Goal: Transaction & Acquisition: Book appointment/travel/reservation

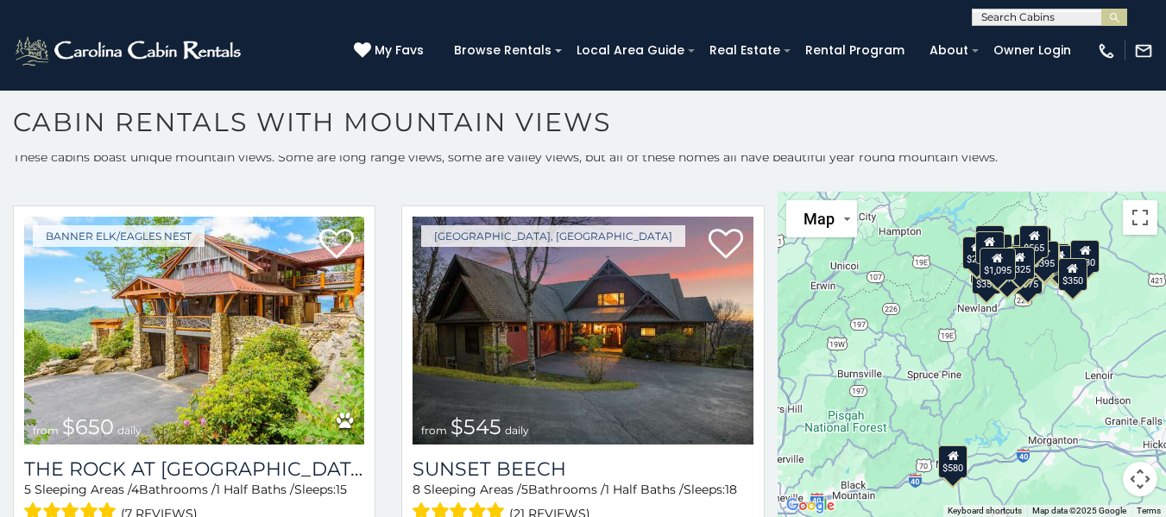
scroll to position [2779, 0]
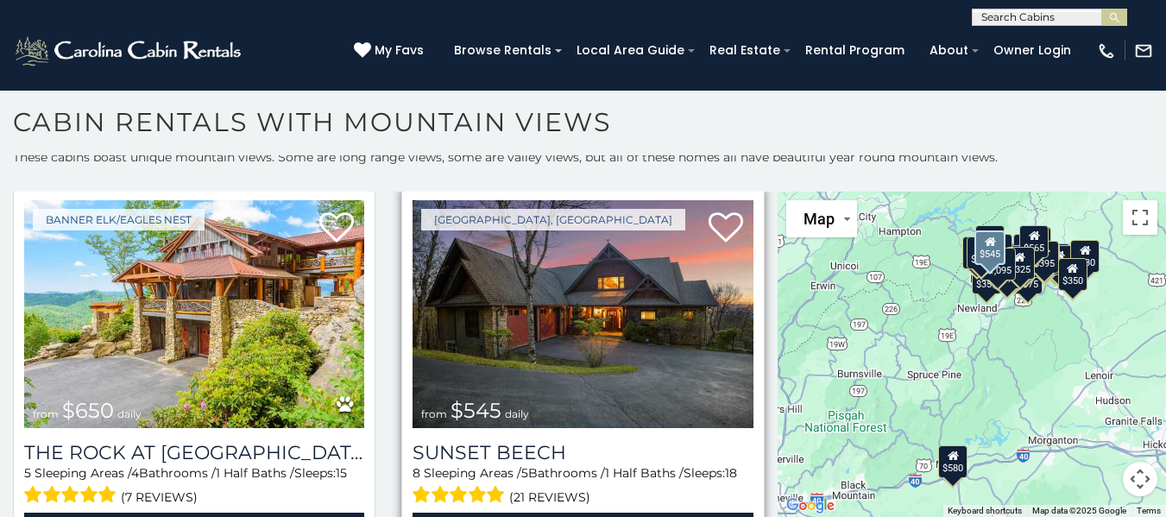
click at [480, 250] on img at bounding box center [582, 314] width 340 height 228
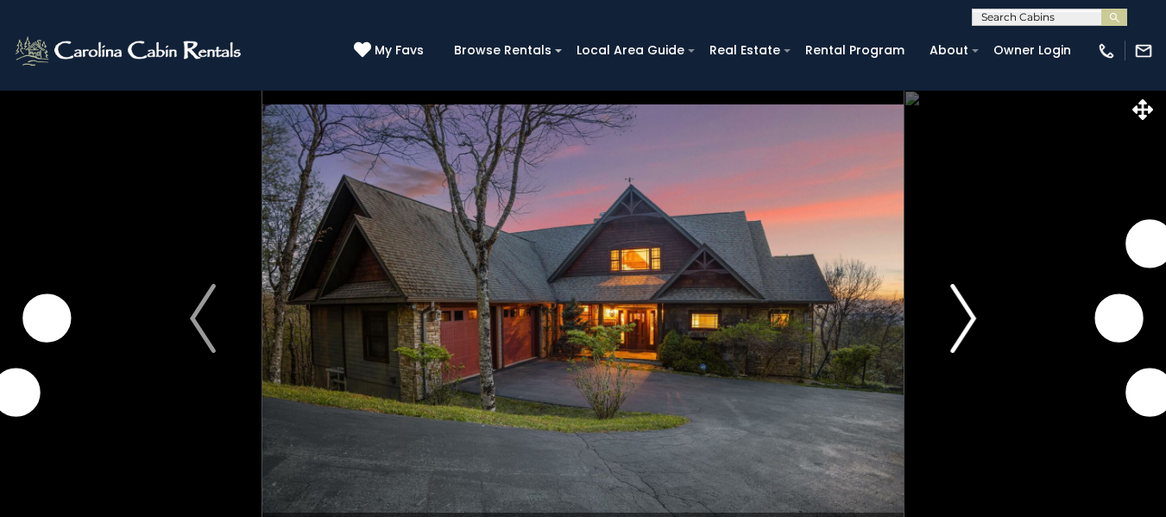
click at [974, 305] on img "Next" at bounding box center [963, 318] width 26 height 69
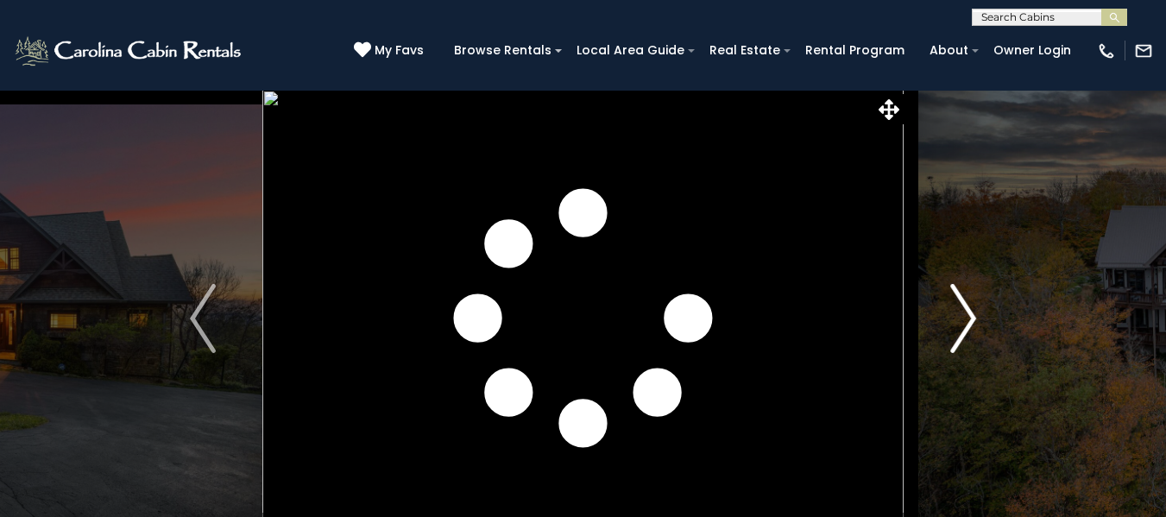
click at [974, 305] on img "Next" at bounding box center [963, 318] width 26 height 69
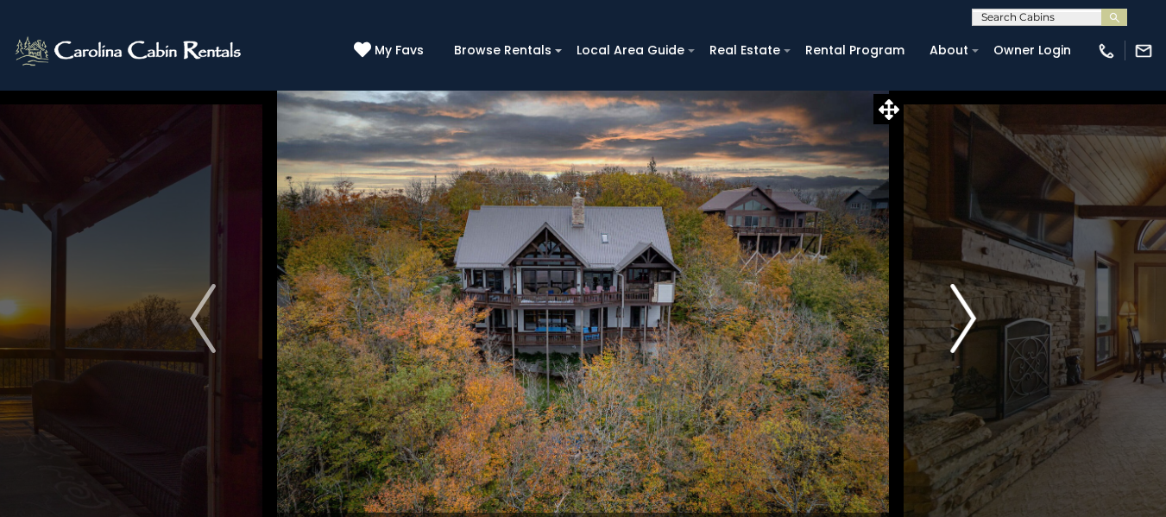
click at [968, 305] on img "Next" at bounding box center [963, 318] width 26 height 69
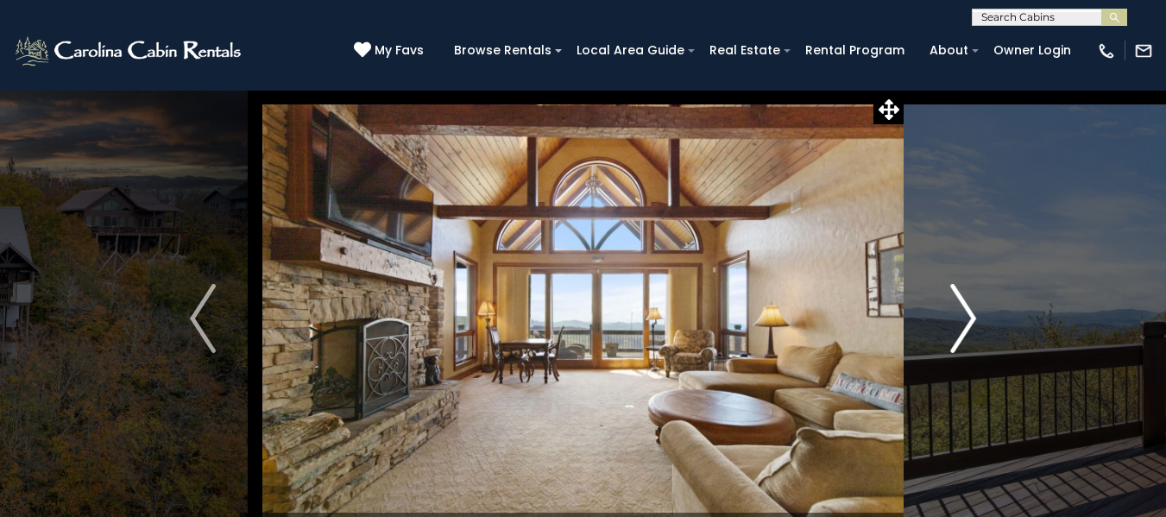
click at [968, 305] on img "Next" at bounding box center [963, 318] width 26 height 69
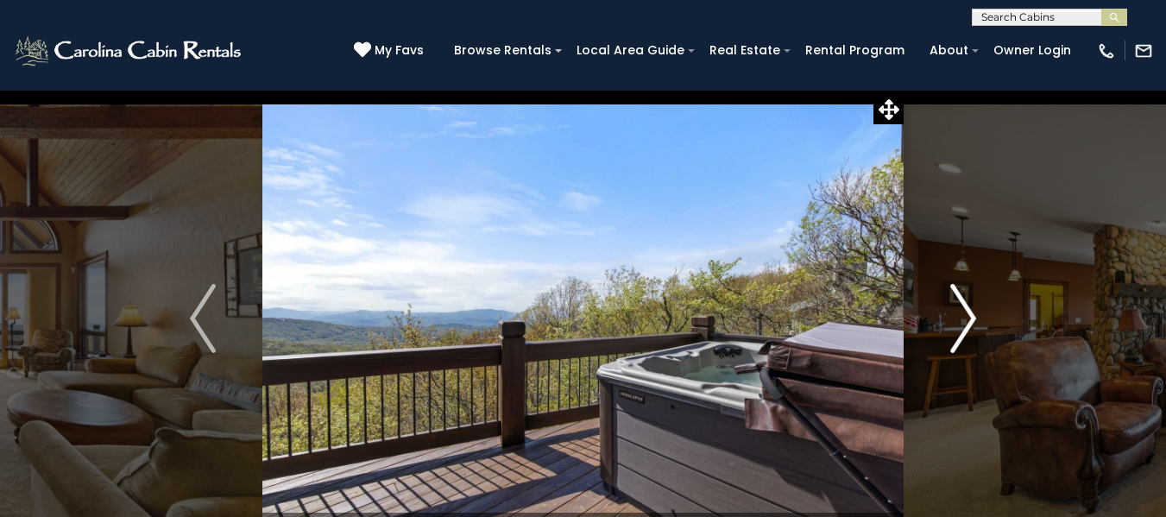
click at [968, 305] on img "Next" at bounding box center [963, 318] width 26 height 69
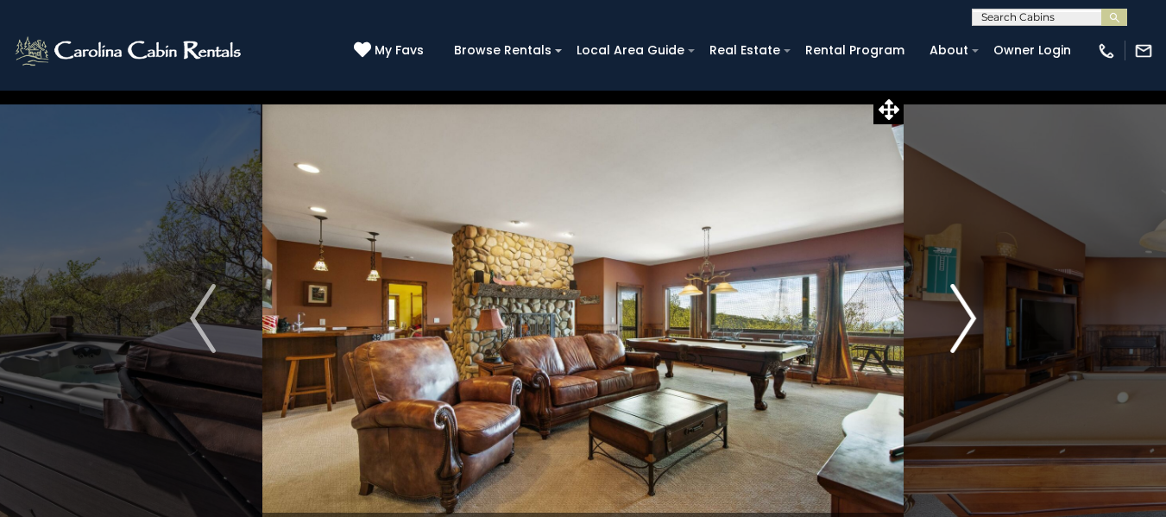
click at [968, 305] on img "Next" at bounding box center [963, 318] width 26 height 69
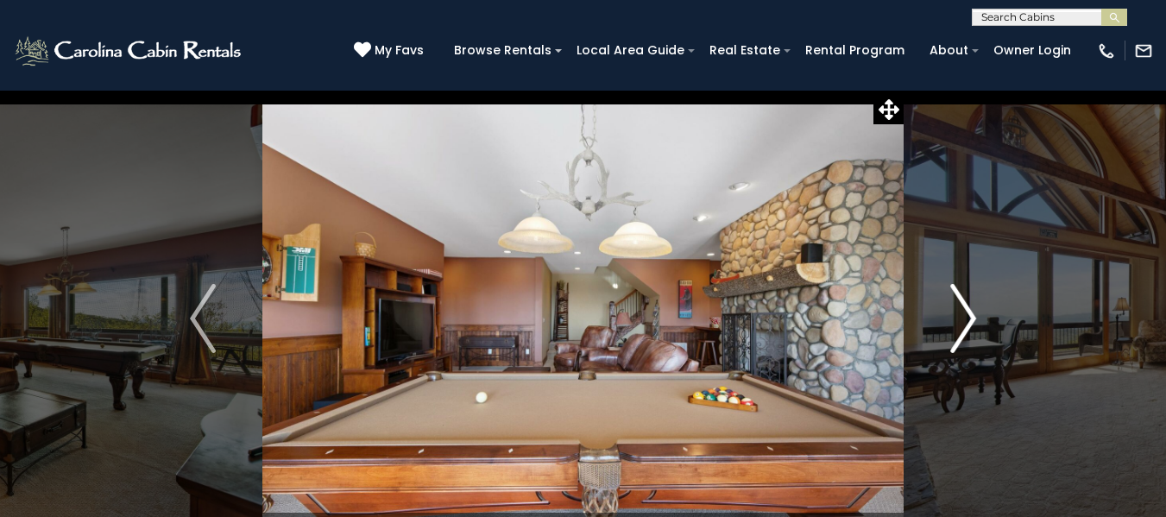
click at [968, 305] on img "Next" at bounding box center [963, 318] width 26 height 69
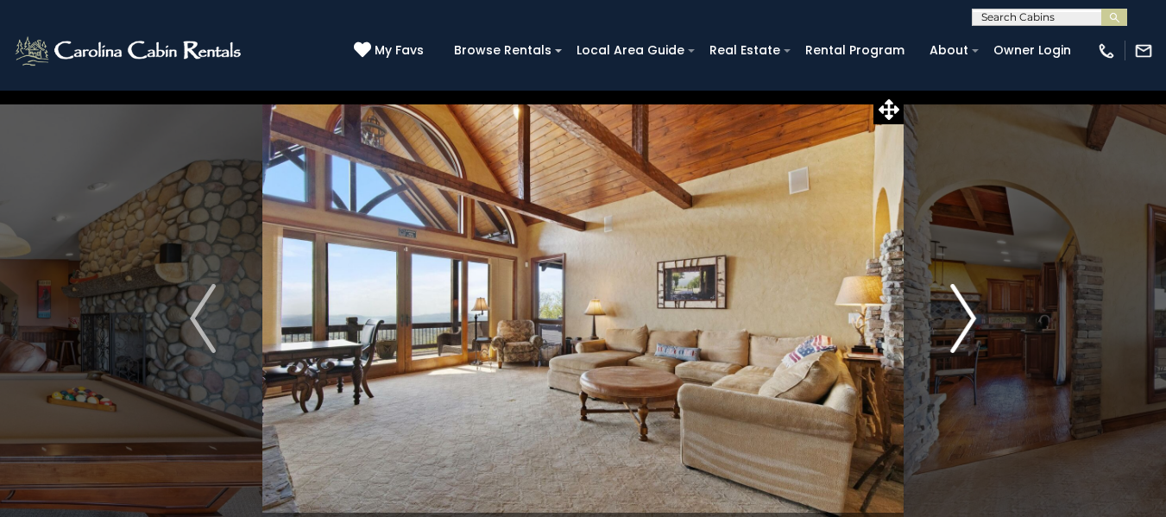
click at [971, 324] on img "Next" at bounding box center [963, 318] width 26 height 69
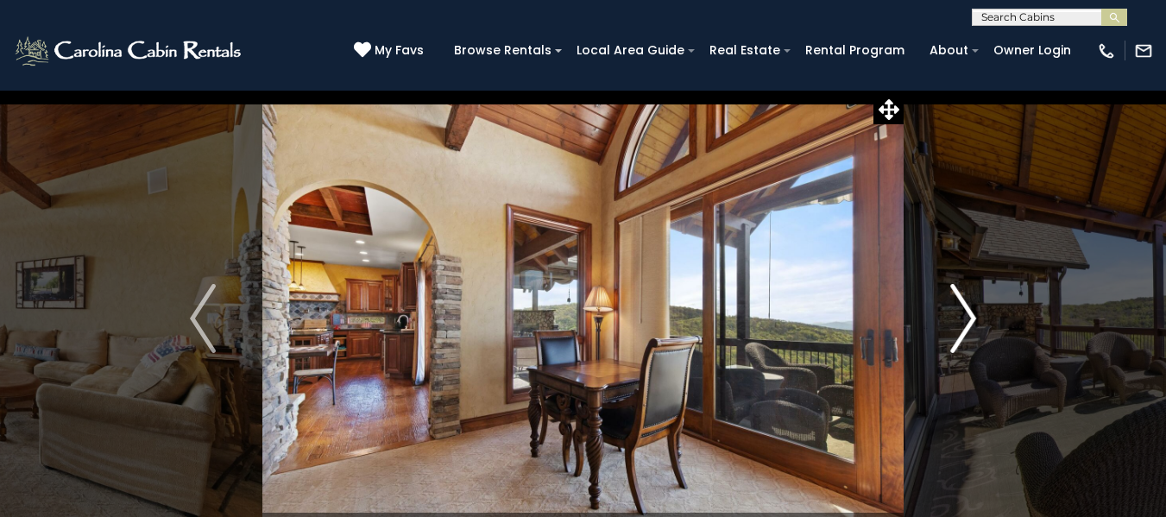
click at [971, 324] on img "Next" at bounding box center [963, 318] width 26 height 69
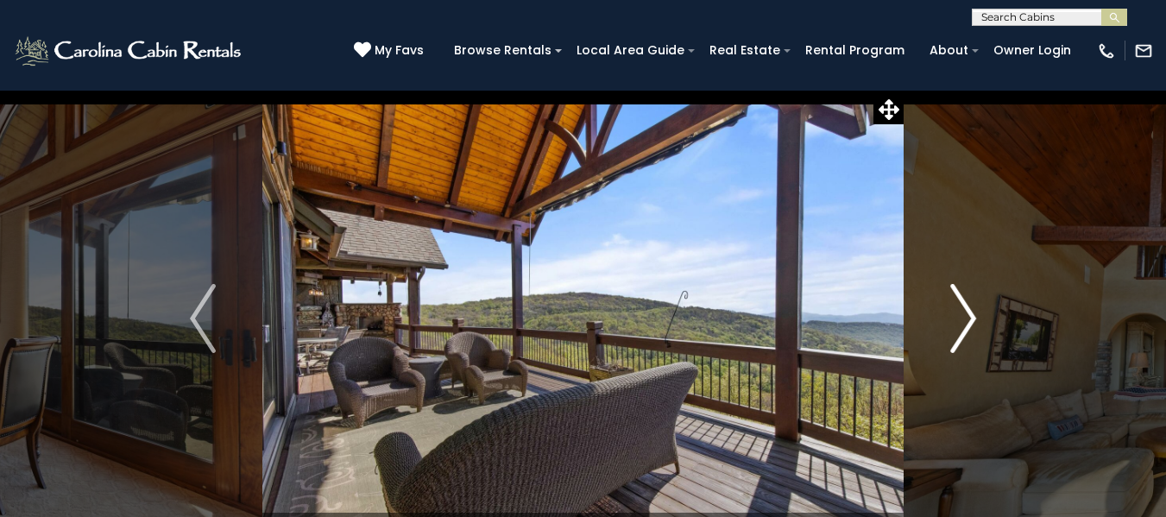
click at [971, 324] on img "Next" at bounding box center [963, 318] width 26 height 69
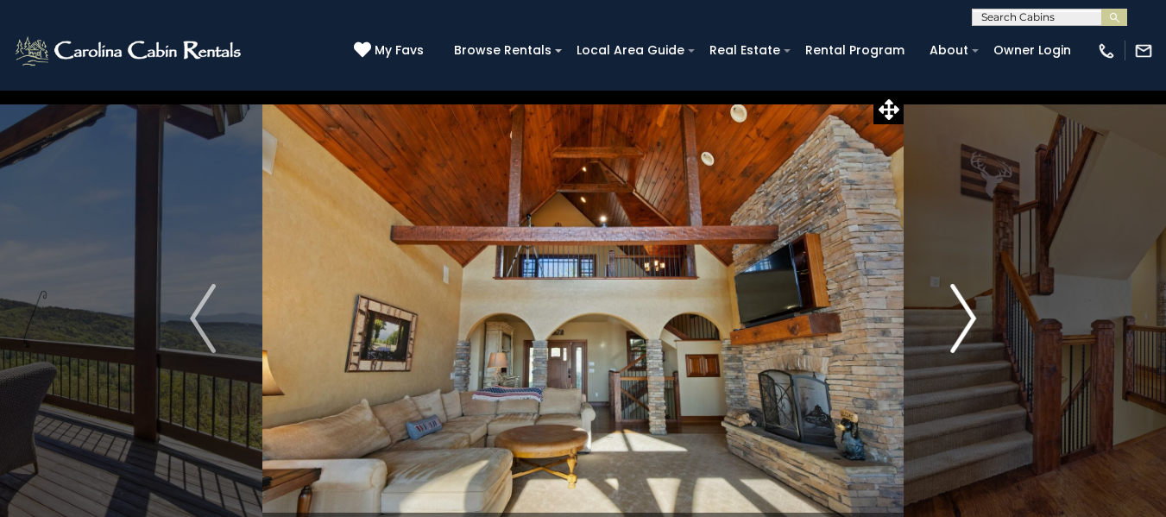
click at [971, 324] on img "Next" at bounding box center [963, 318] width 26 height 69
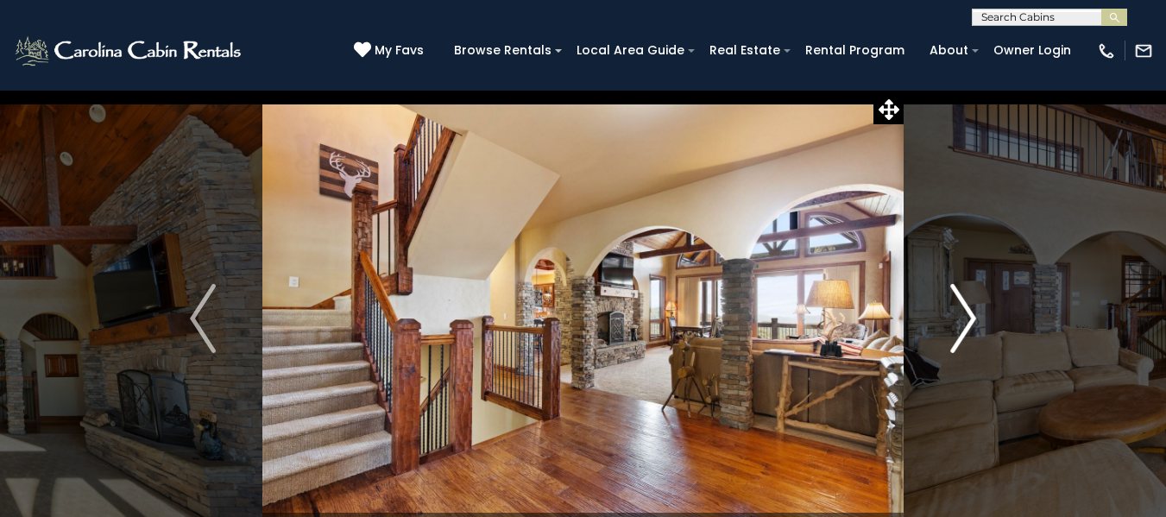
click at [971, 324] on img "Next" at bounding box center [963, 318] width 26 height 69
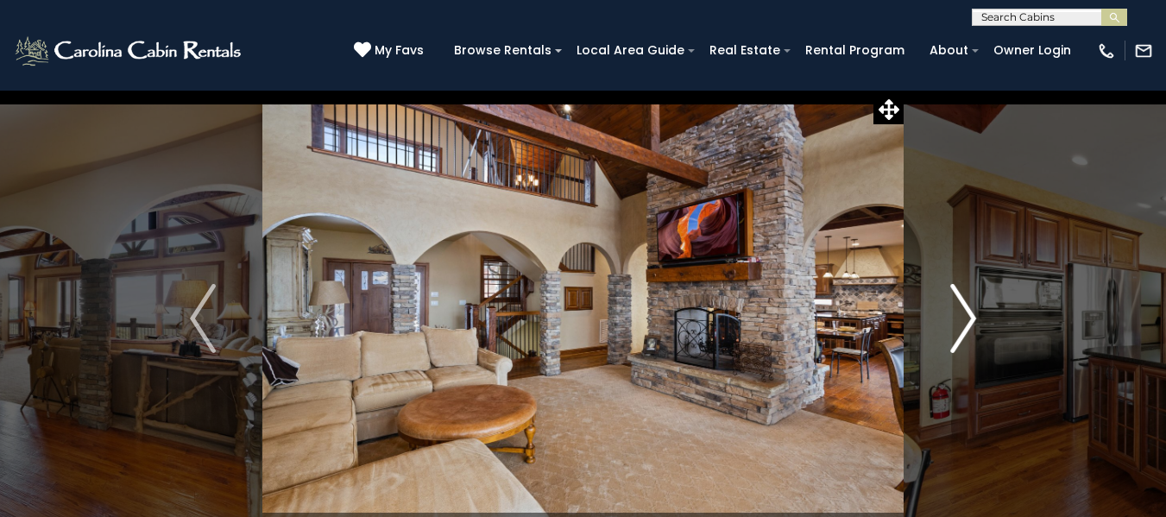
click at [971, 324] on img "Next" at bounding box center [963, 318] width 26 height 69
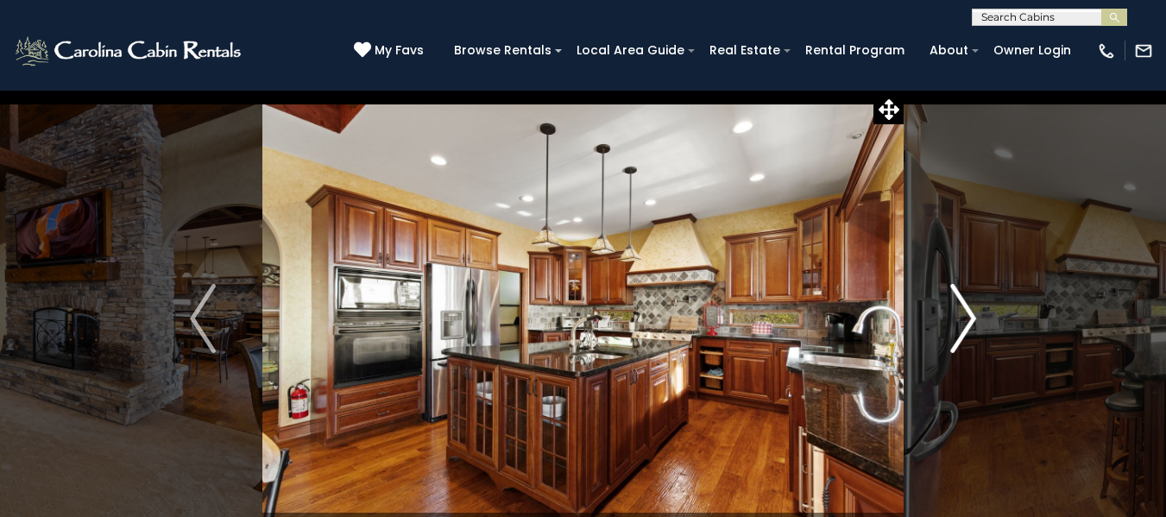
click at [971, 324] on img "Next" at bounding box center [963, 318] width 26 height 69
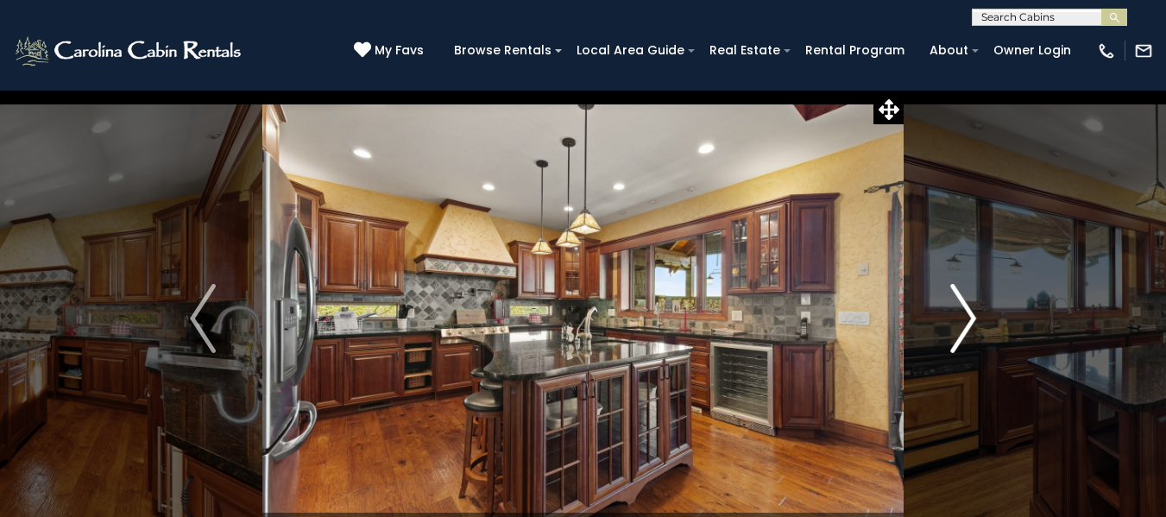
click at [971, 324] on img "Next" at bounding box center [963, 318] width 26 height 69
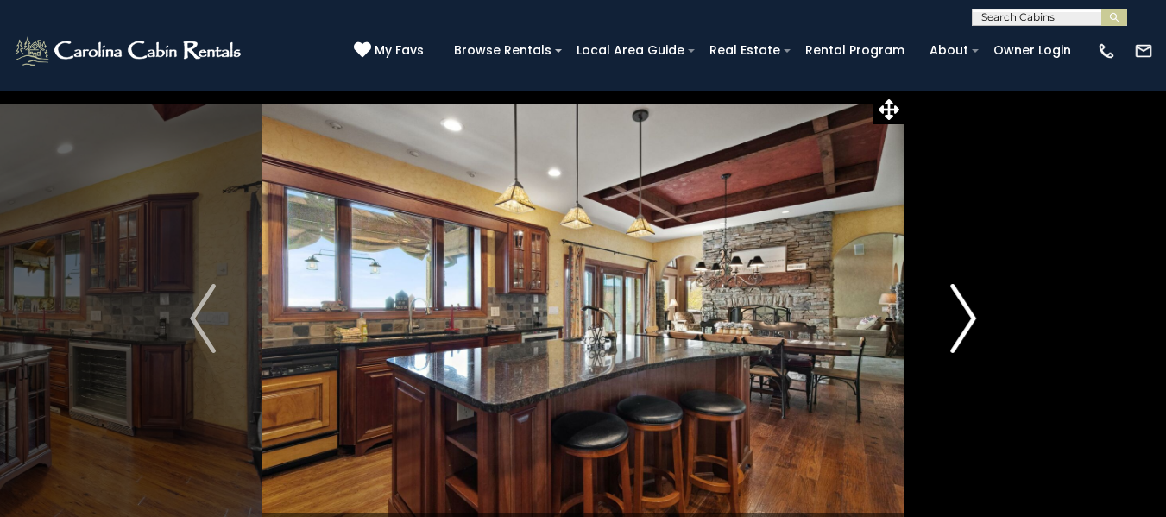
click at [971, 324] on img "Next" at bounding box center [963, 318] width 26 height 69
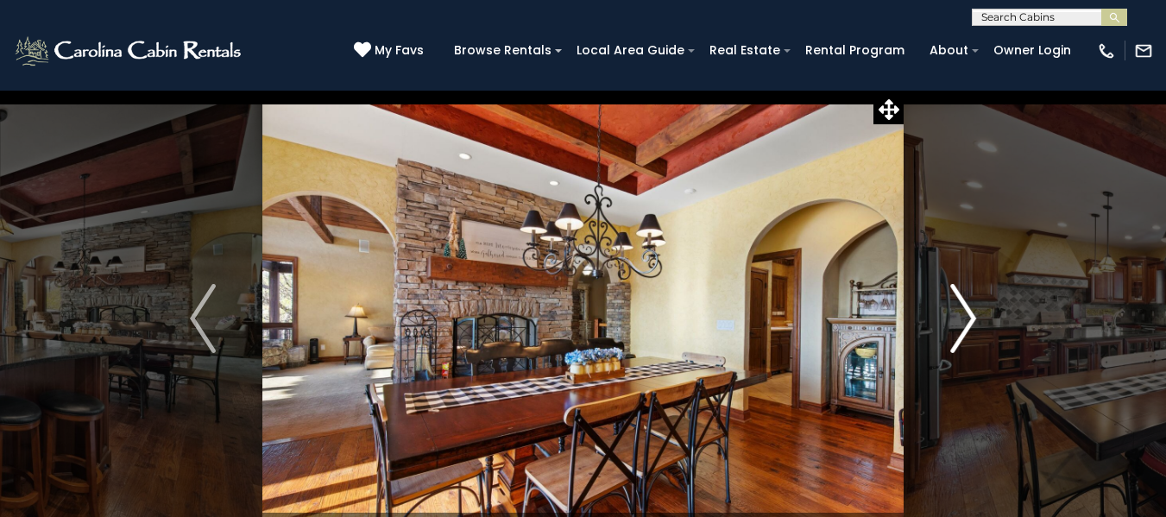
click at [971, 324] on img "Next" at bounding box center [963, 318] width 26 height 69
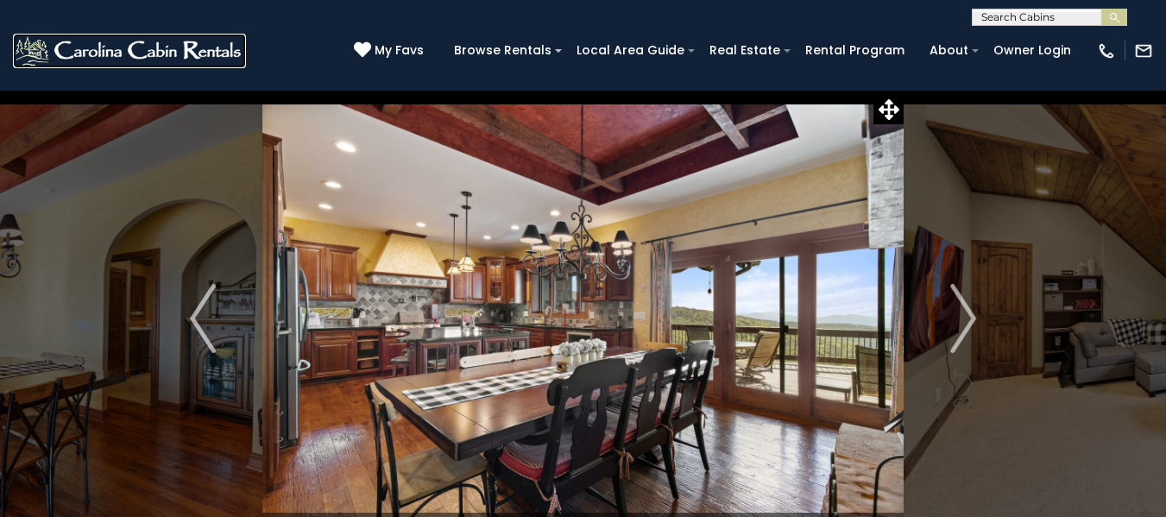
click at [197, 44] on img at bounding box center [129, 51] width 233 height 35
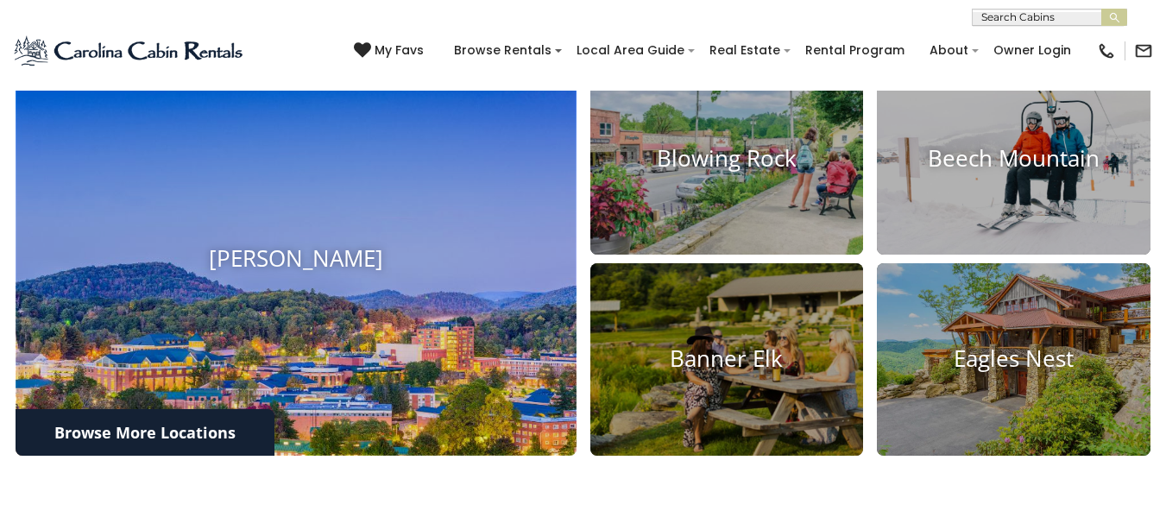
click at [550, 294] on img at bounding box center [296, 259] width 616 height 432
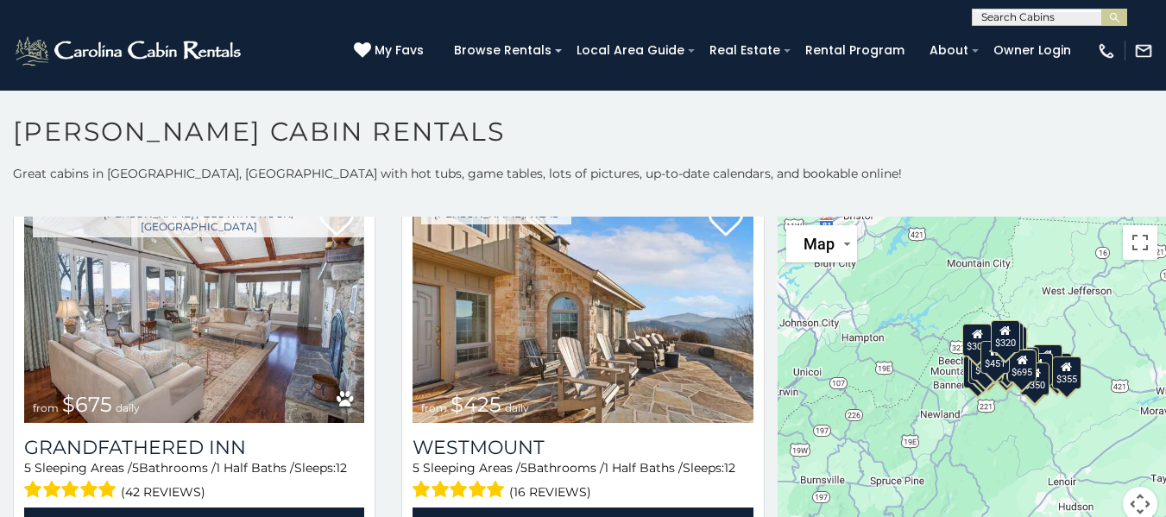
scroll to position [447, 0]
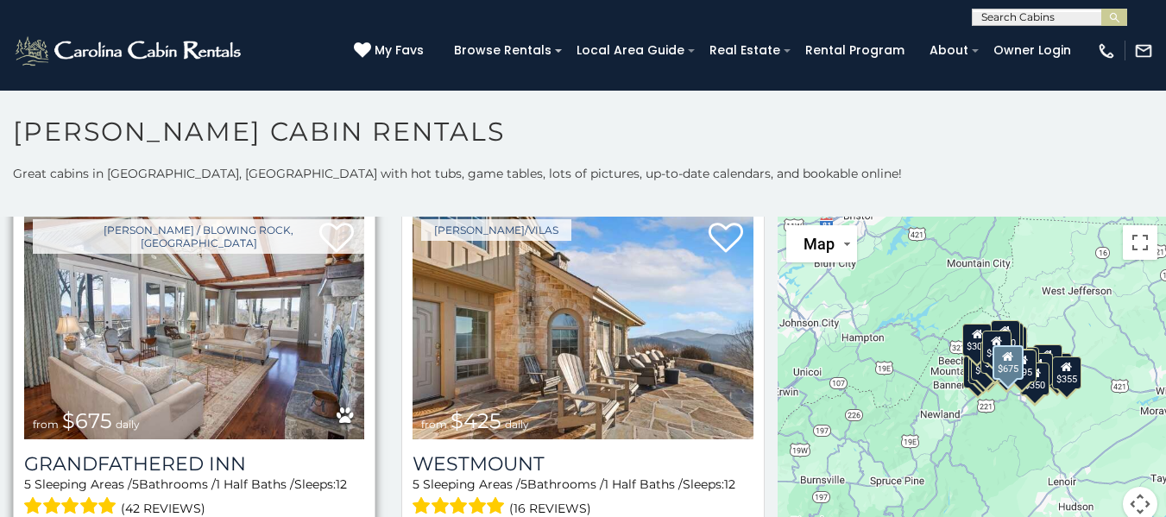
click at [231, 276] on img at bounding box center [194, 325] width 340 height 228
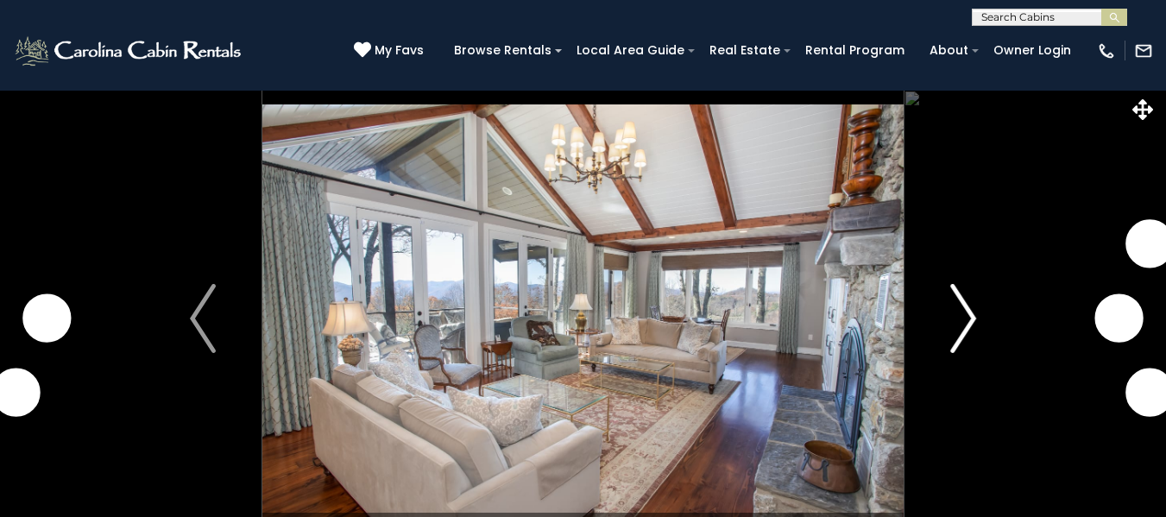
click at [964, 320] on img "Next" at bounding box center [963, 318] width 26 height 69
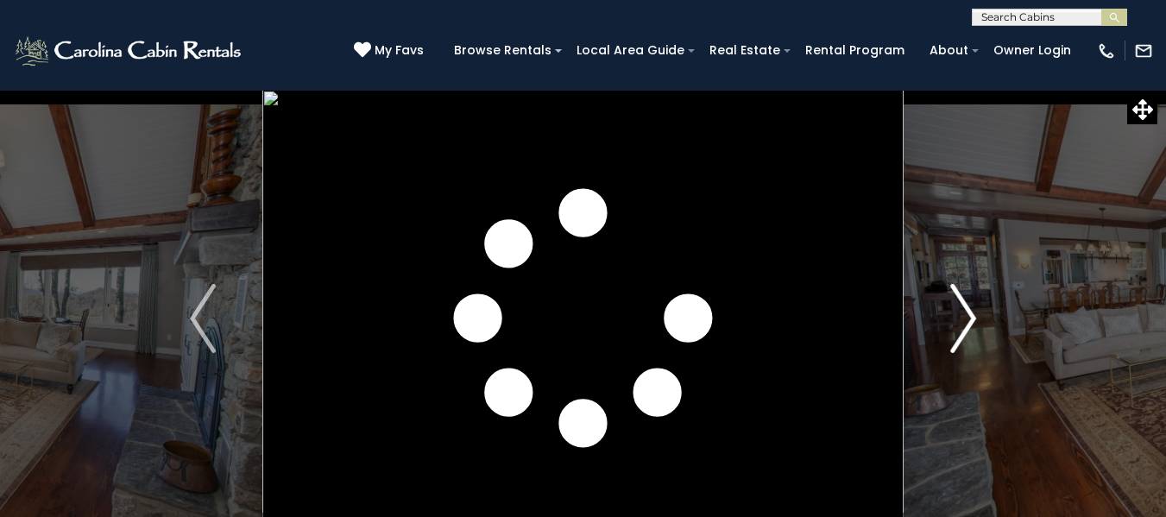
click at [964, 320] on img "Next" at bounding box center [963, 318] width 26 height 69
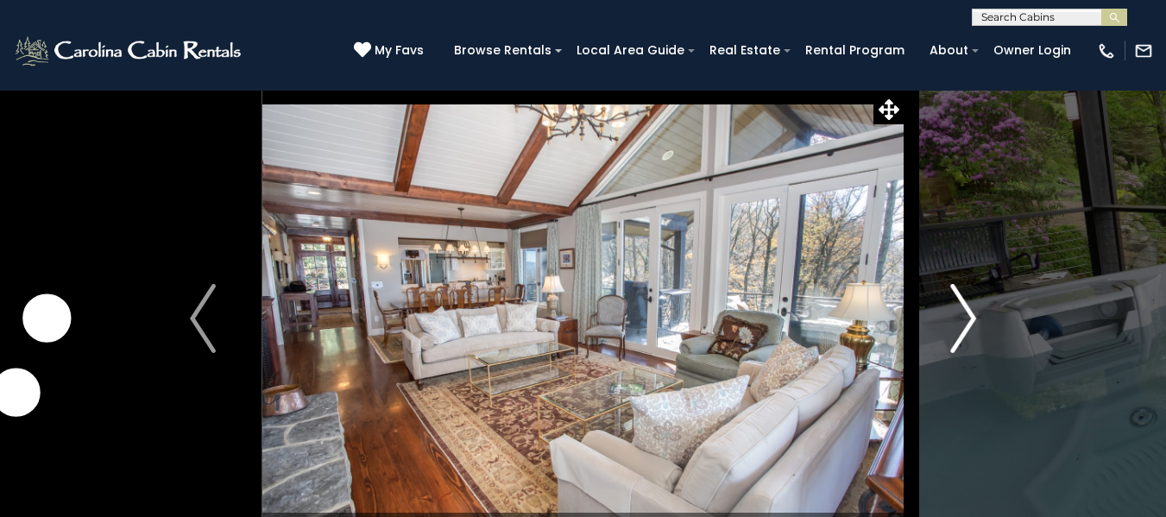
click at [963, 324] on img "Next" at bounding box center [963, 318] width 26 height 69
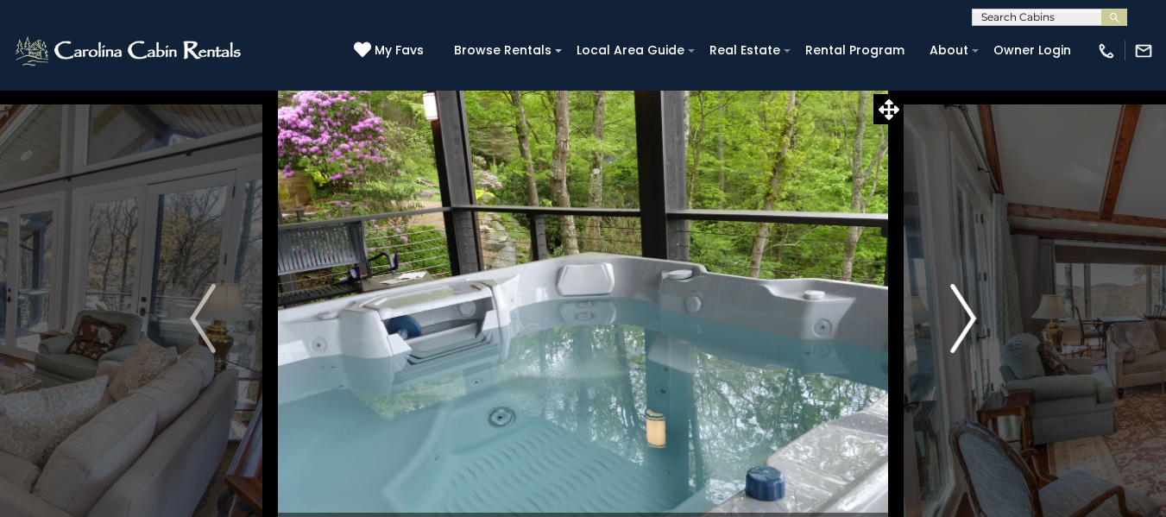
click at [966, 327] on img "Next" at bounding box center [963, 318] width 26 height 69
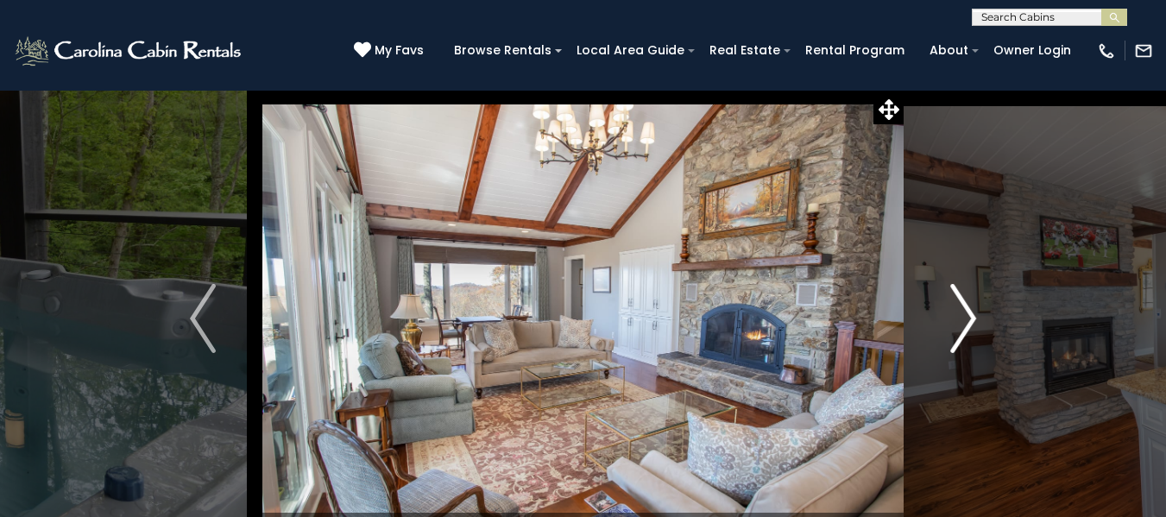
click at [966, 327] on img "Next" at bounding box center [963, 318] width 26 height 69
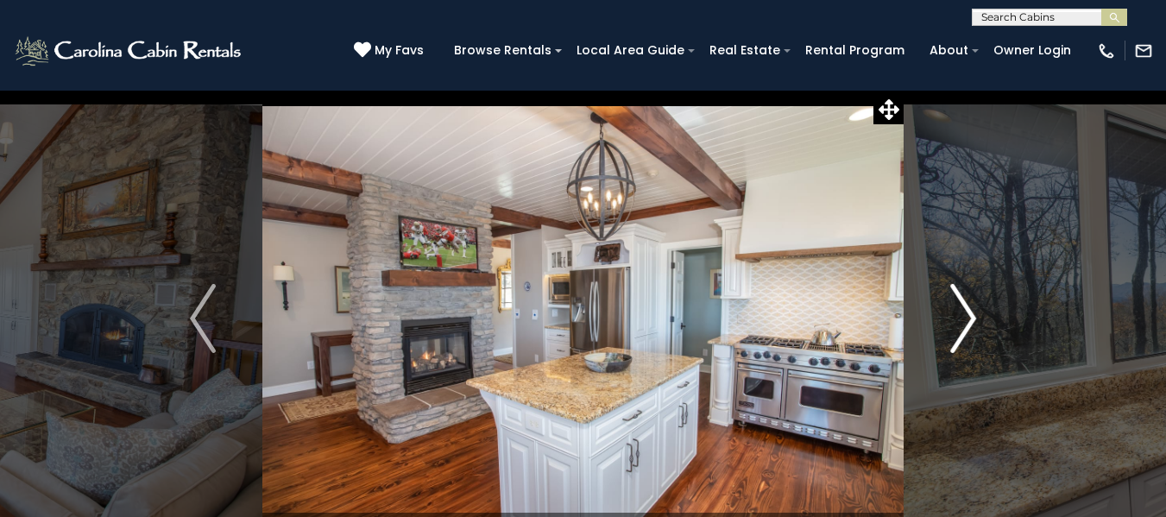
click at [966, 327] on img "Next" at bounding box center [963, 318] width 26 height 69
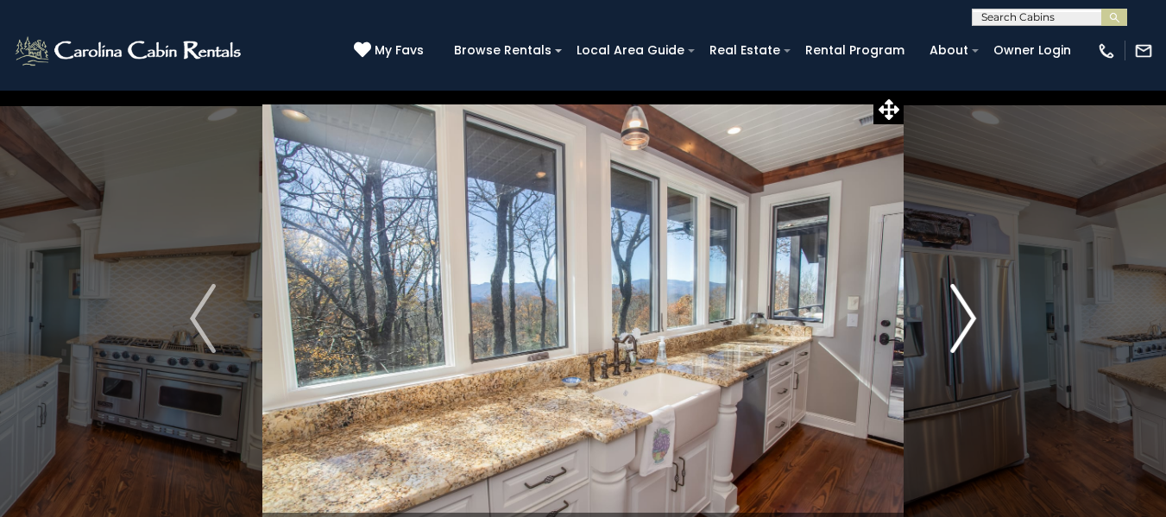
click at [966, 327] on img "Next" at bounding box center [963, 318] width 26 height 69
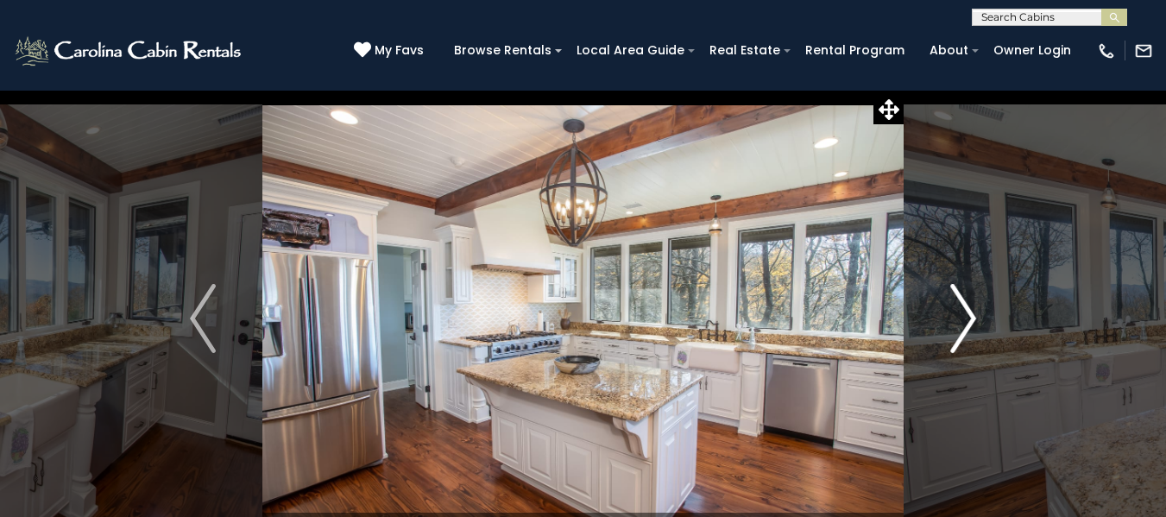
click at [966, 327] on img "Next" at bounding box center [963, 318] width 26 height 69
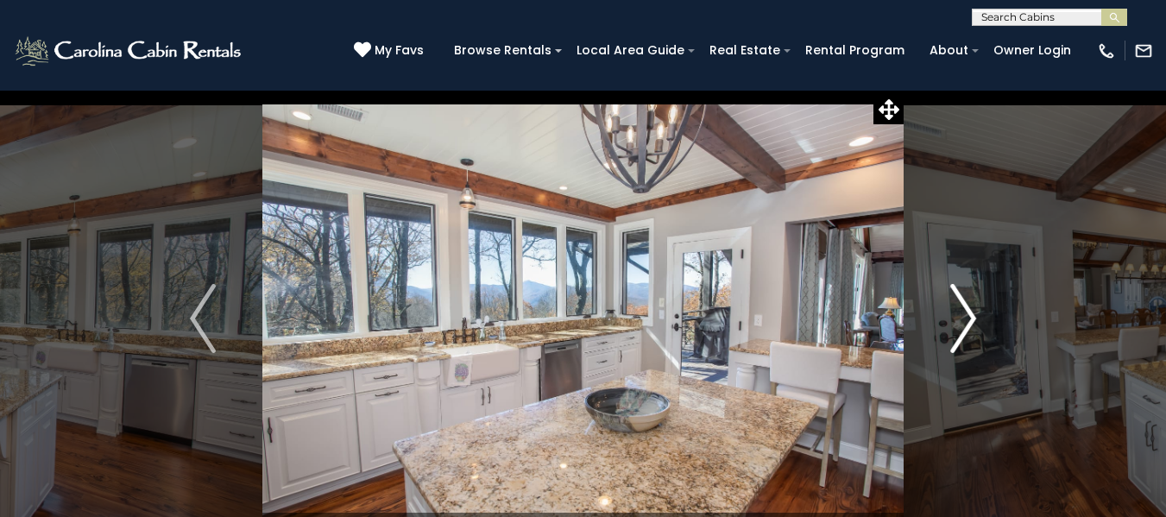
click at [966, 327] on img "Next" at bounding box center [963, 318] width 26 height 69
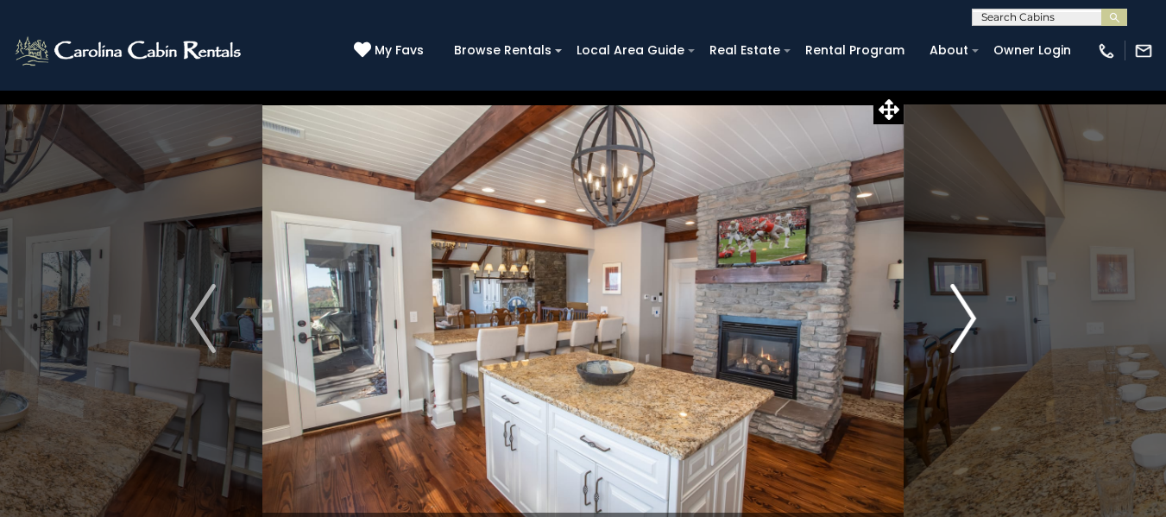
click at [966, 327] on img "Next" at bounding box center [963, 318] width 26 height 69
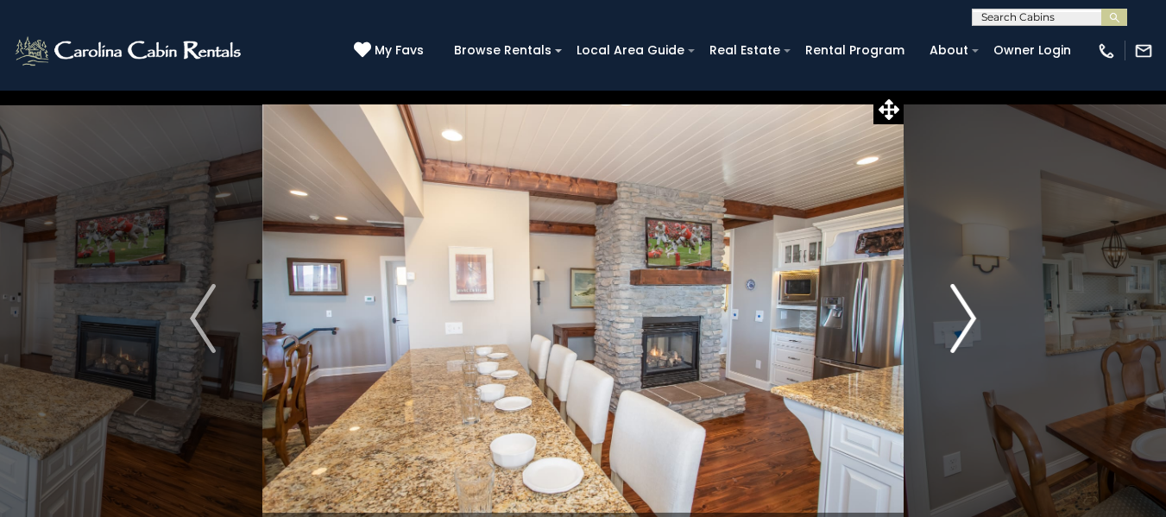
click at [966, 327] on img "Next" at bounding box center [963, 318] width 26 height 69
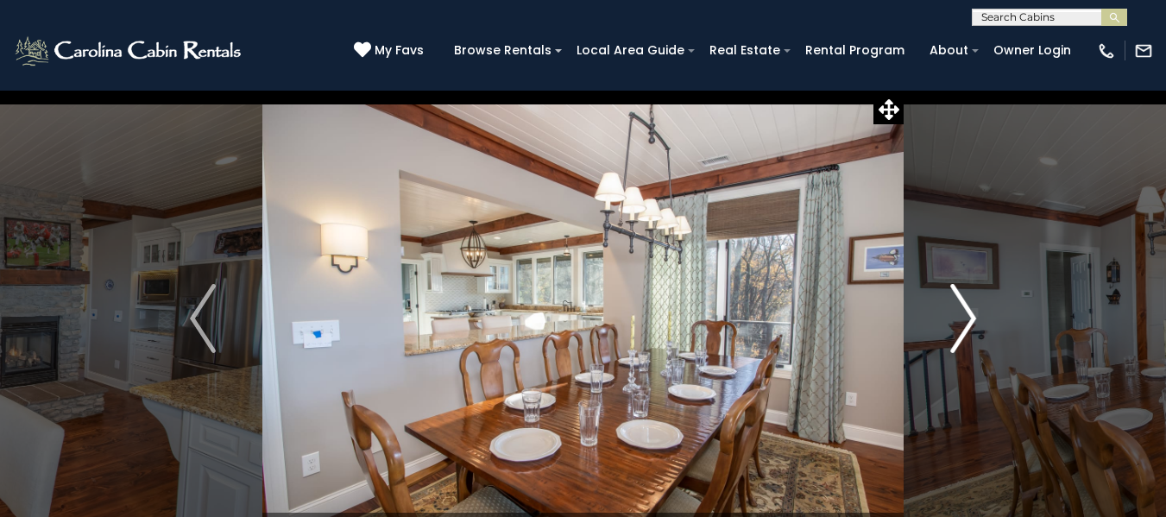
click at [966, 327] on img "Next" at bounding box center [963, 318] width 26 height 69
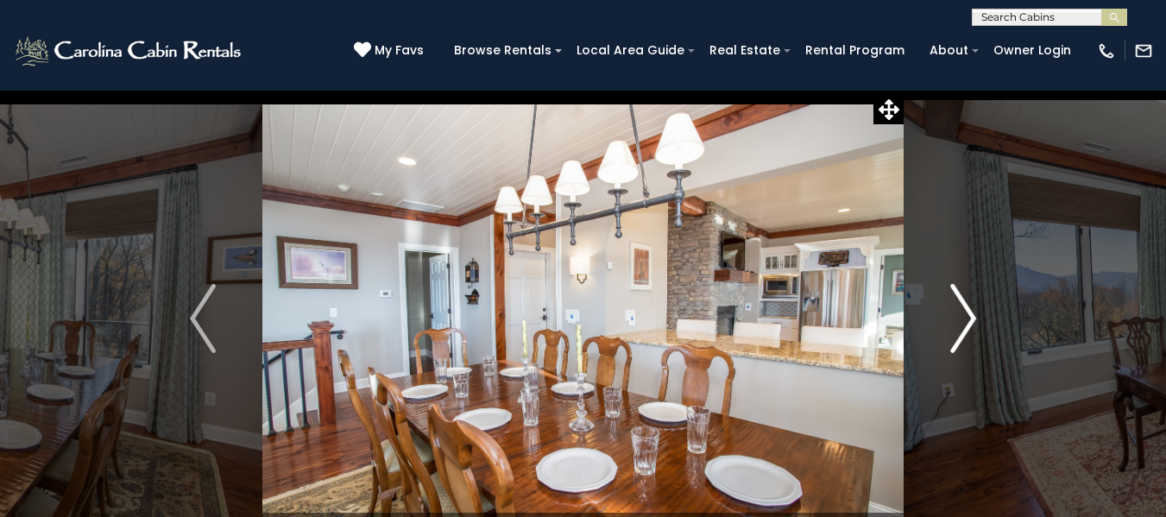
click at [966, 327] on img "Next" at bounding box center [963, 318] width 26 height 69
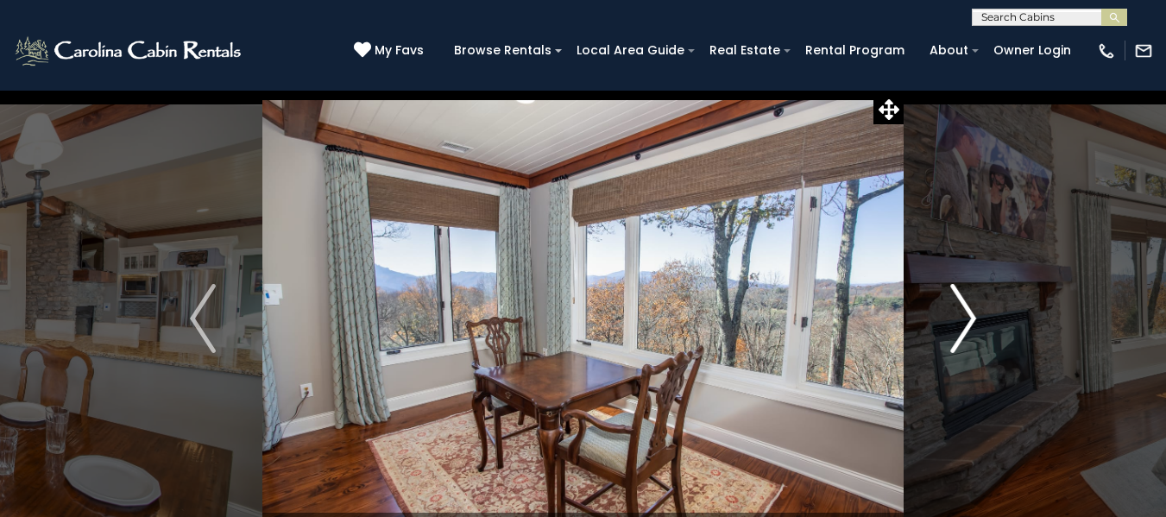
click at [966, 327] on img "Next" at bounding box center [963, 318] width 26 height 69
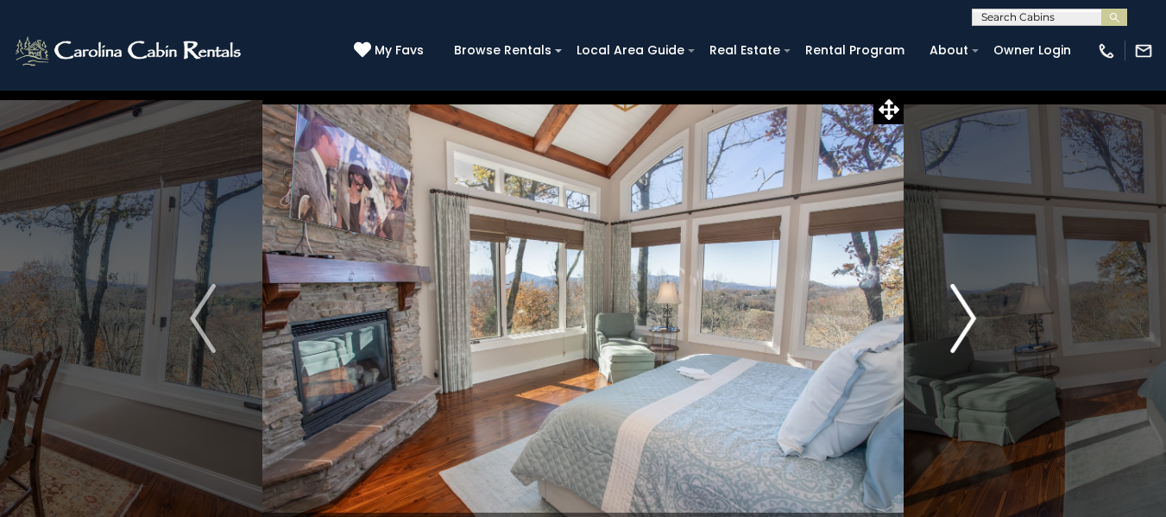
click at [966, 327] on img "Next" at bounding box center [963, 318] width 26 height 69
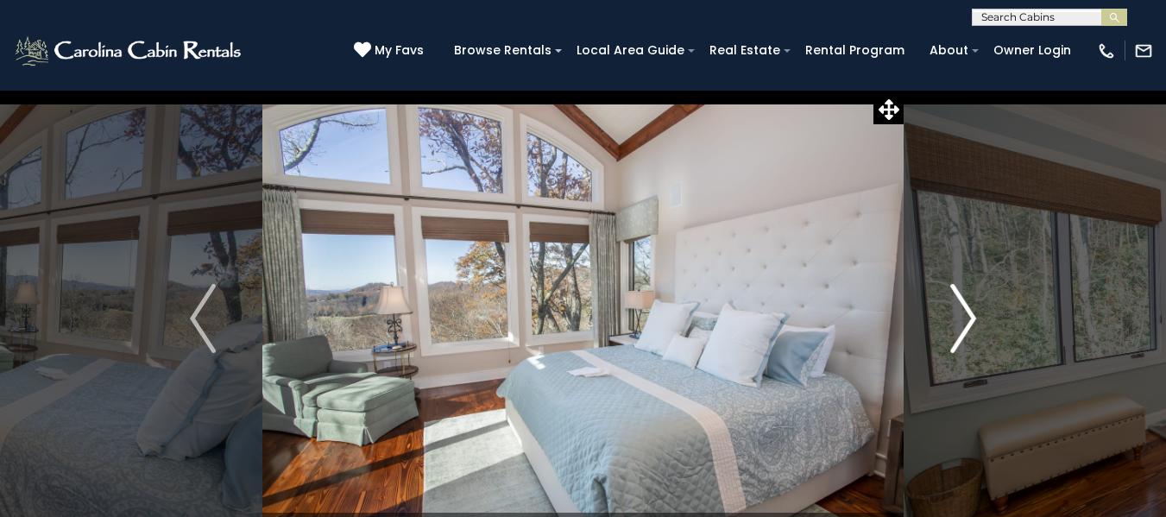
click at [966, 327] on img "Next" at bounding box center [963, 318] width 26 height 69
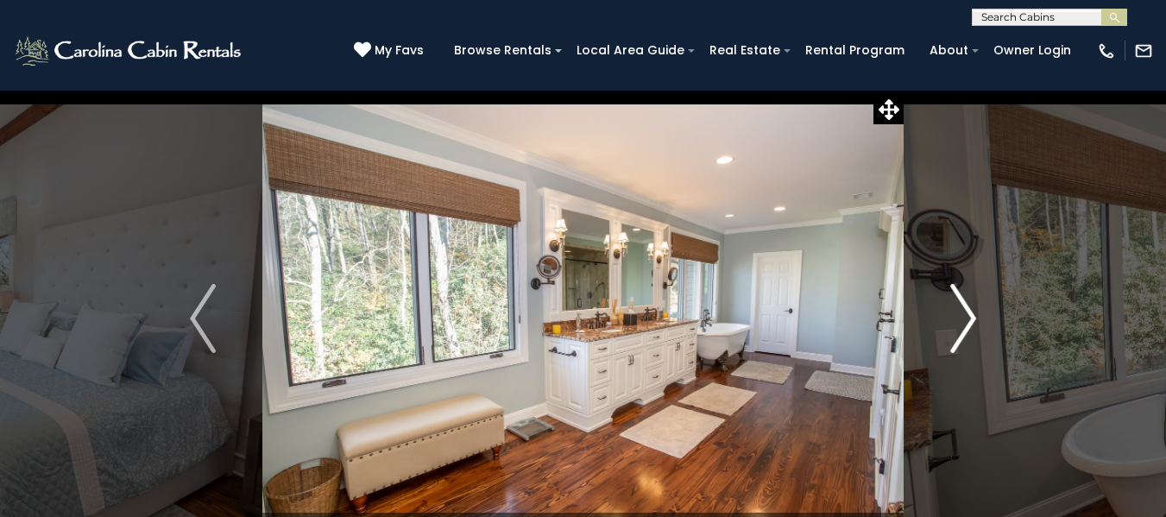
click at [966, 327] on img "Next" at bounding box center [963, 318] width 26 height 69
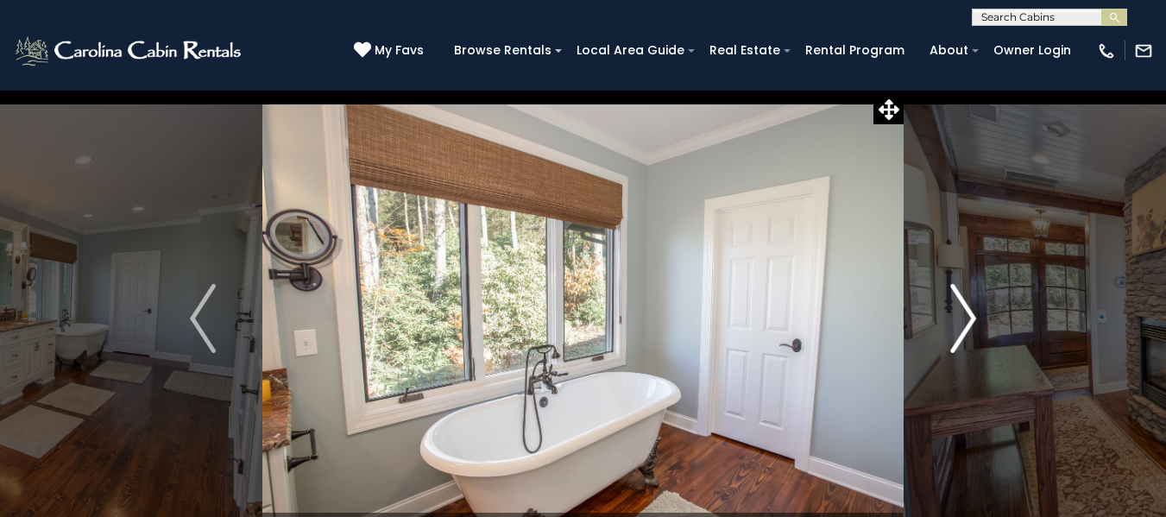
click at [966, 327] on img "Next" at bounding box center [963, 318] width 26 height 69
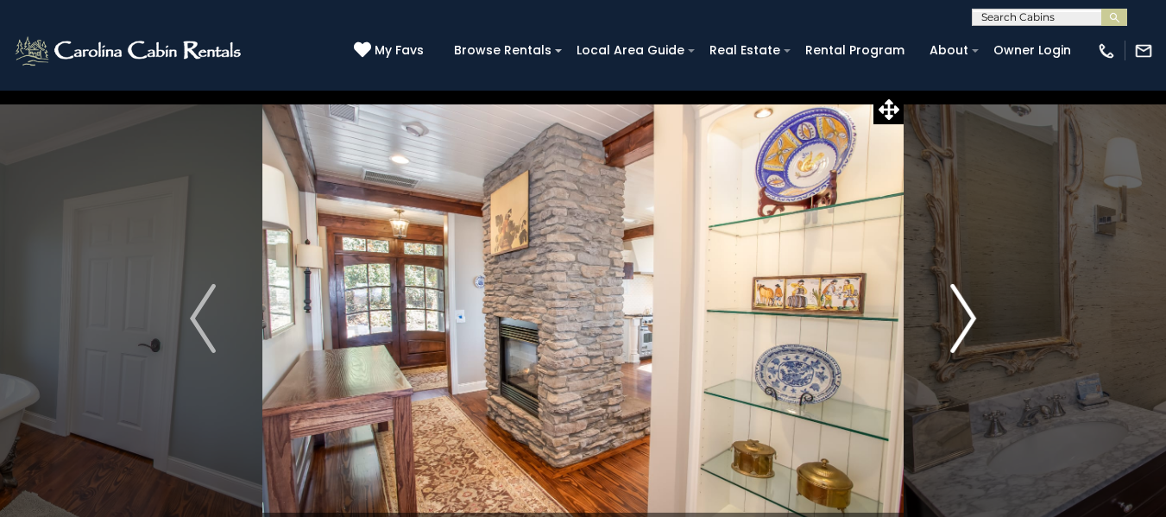
click at [966, 327] on img "Next" at bounding box center [963, 318] width 26 height 69
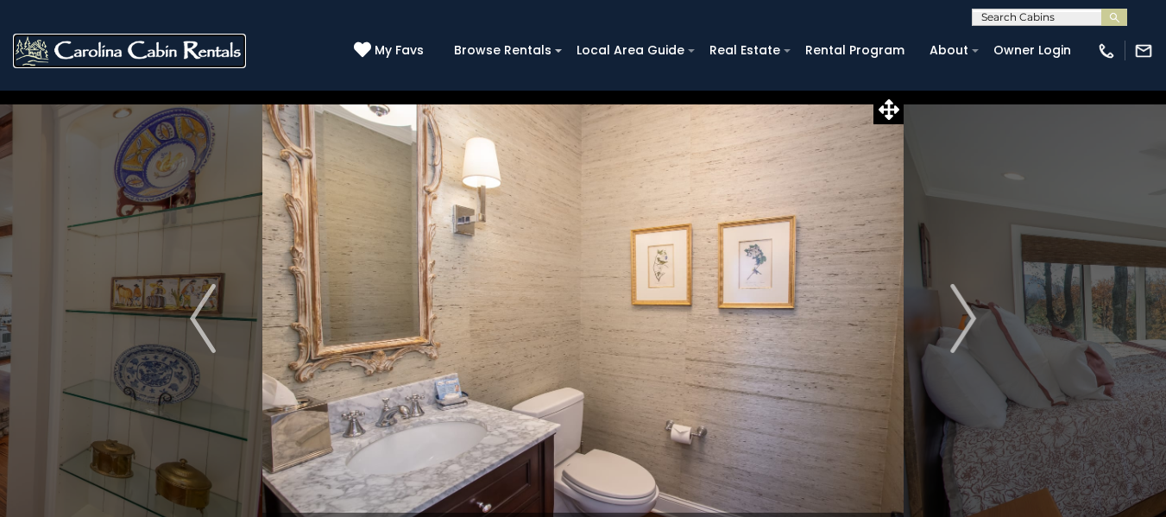
click at [152, 59] on img at bounding box center [129, 51] width 233 height 35
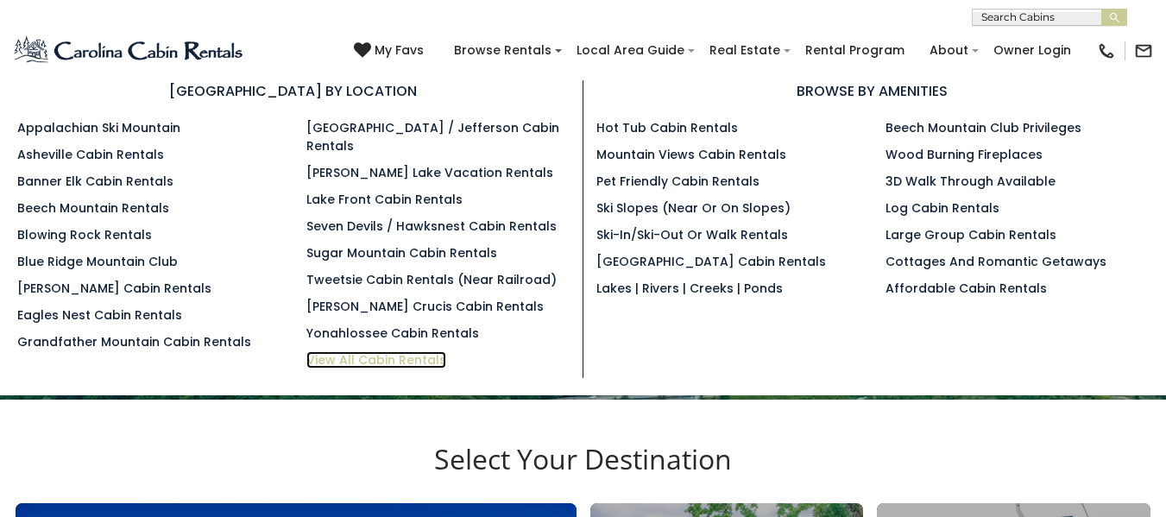
click at [412, 351] on link "View All Cabin Rentals" at bounding box center [376, 359] width 140 height 17
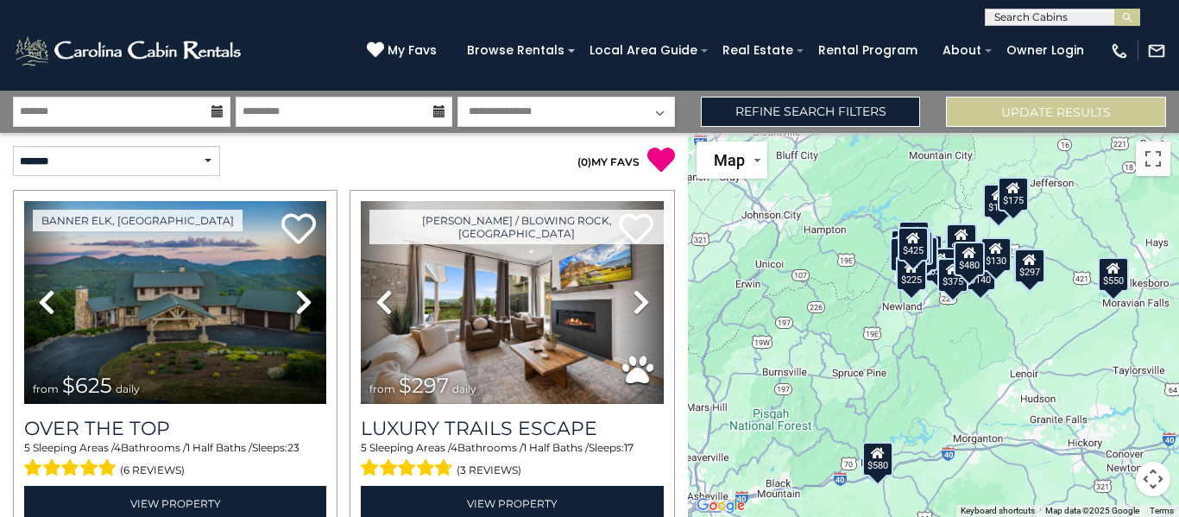
scroll to position [13, 0]
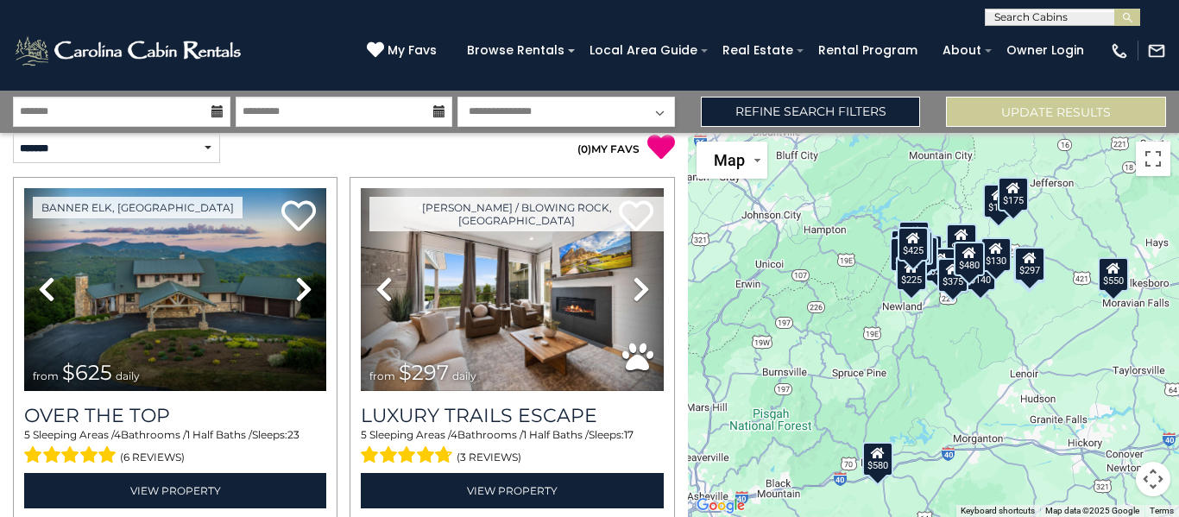
click at [840, 230] on div "$625 $297 $175 $165 $300 $580 $290 $424 $395 $270 $185 $265 $230 $550 $349 $230…" at bounding box center [933, 325] width 491 height 384
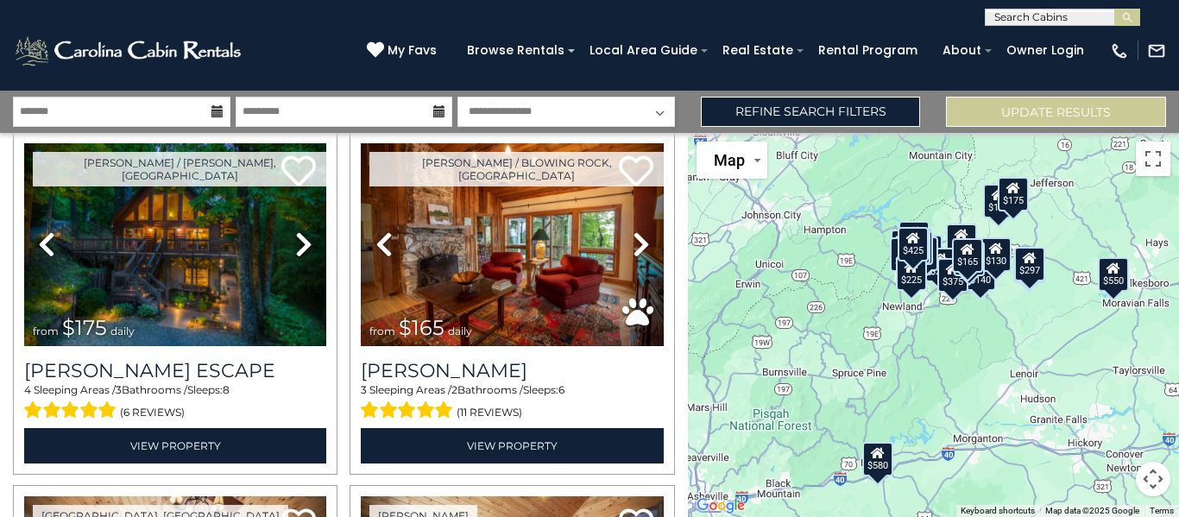
scroll to position [424, 0]
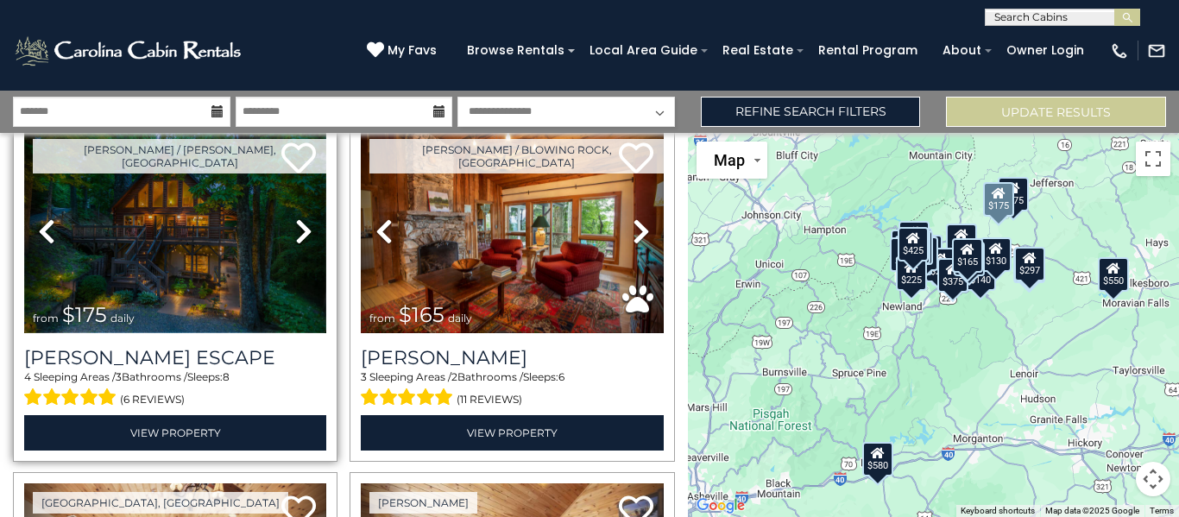
click at [206, 254] on img at bounding box center [175, 231] width 302 height 203
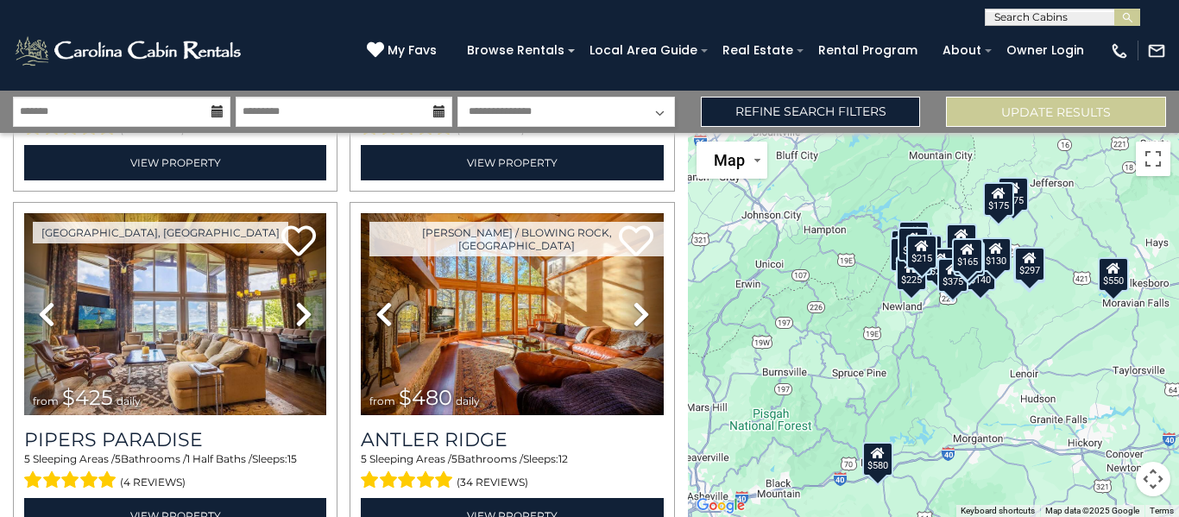
scroll to position [5019, 0]
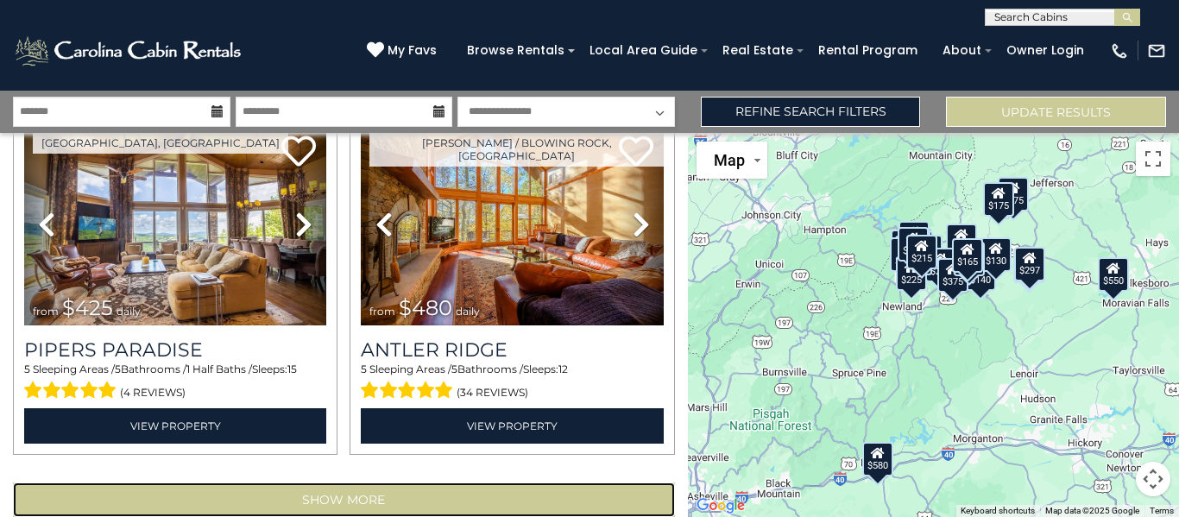
click at [608, 482] on button "Show More" at bounding box center [344, 499] width 662 height 35
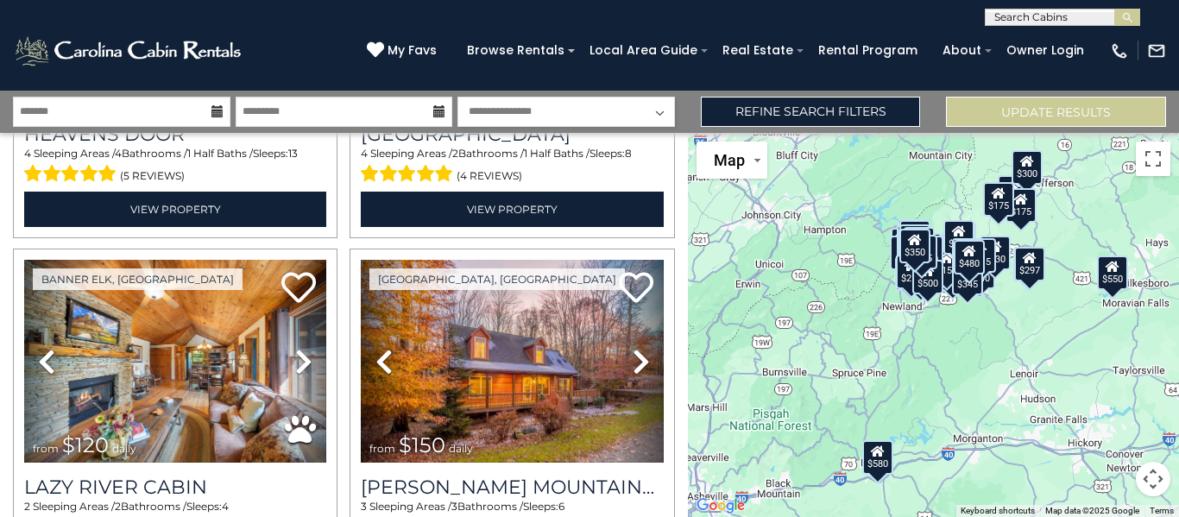
scroll to position [9497, 0]
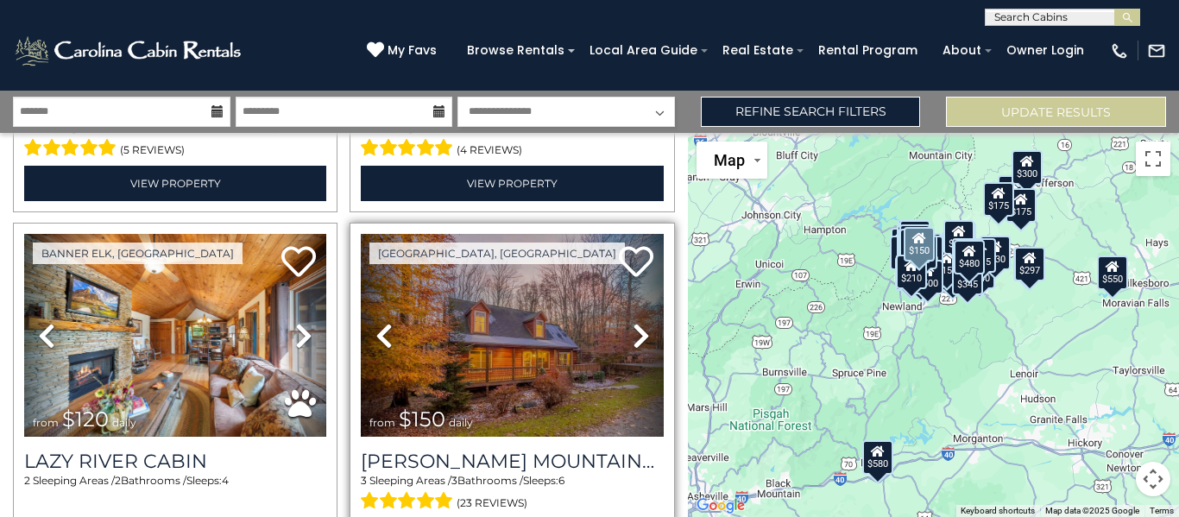
click at [634, 322] on icon at bounding box center [640, 336] width 17 height 28
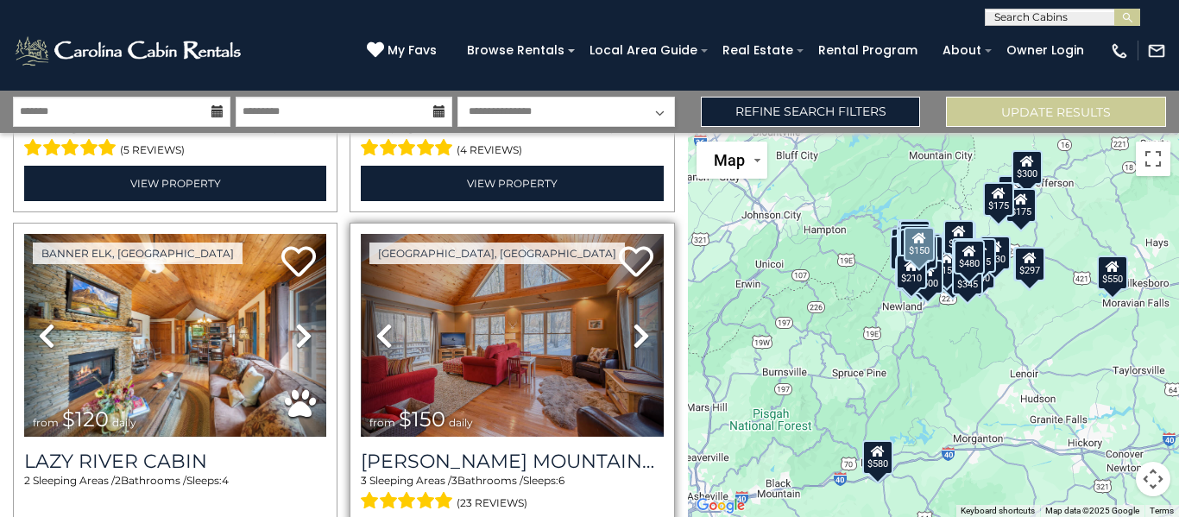
click at [634, 322] on icon at bounding box center [640, 336] width 17 height 28
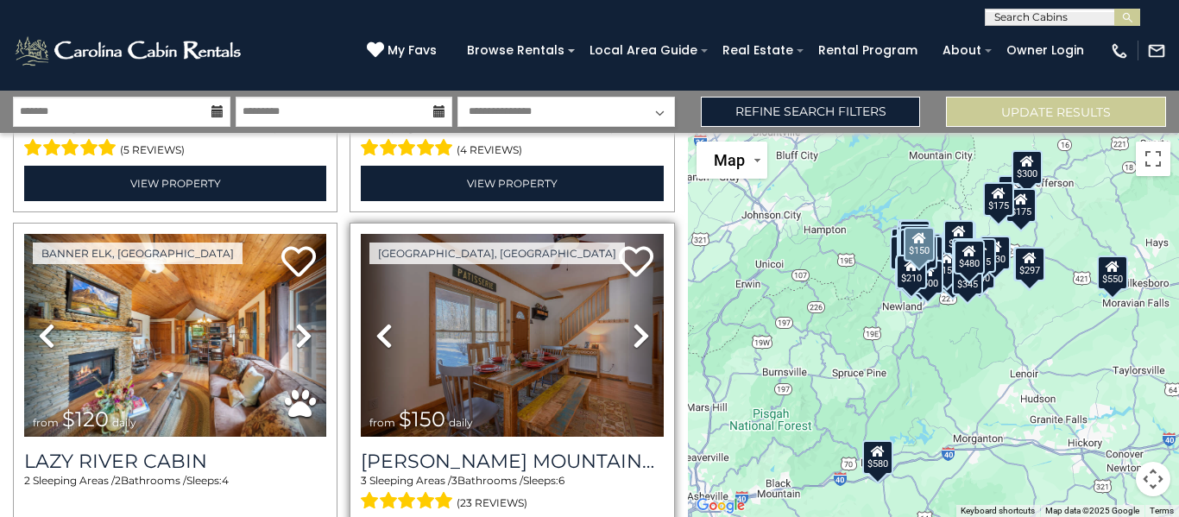
click at [632, 322] on icon at bounding box center [640, 336] width 17 height 28
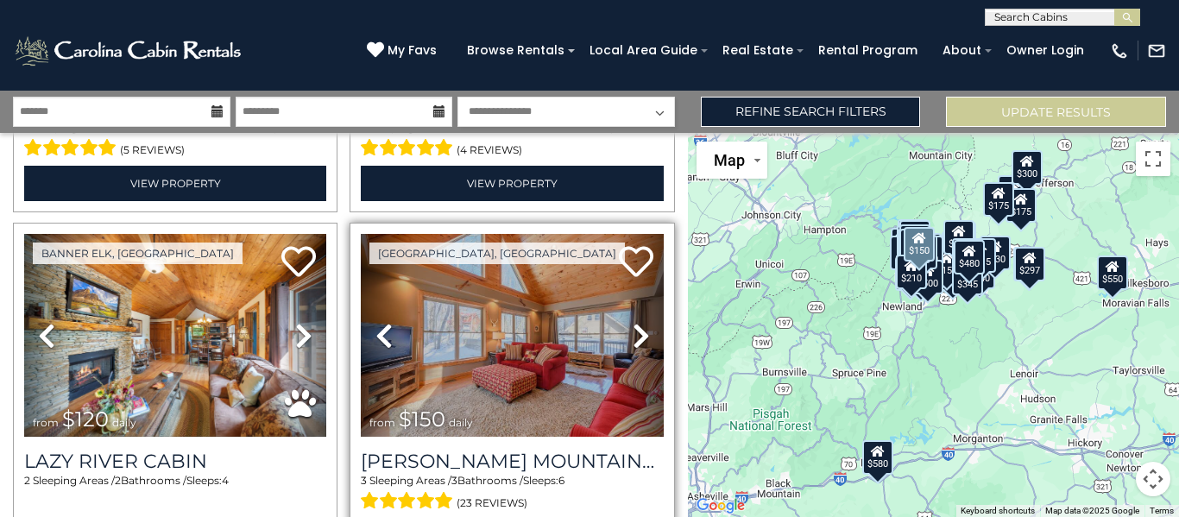
click at [632, 322] on icon at bounding box center [640, 336] width 17 height 28
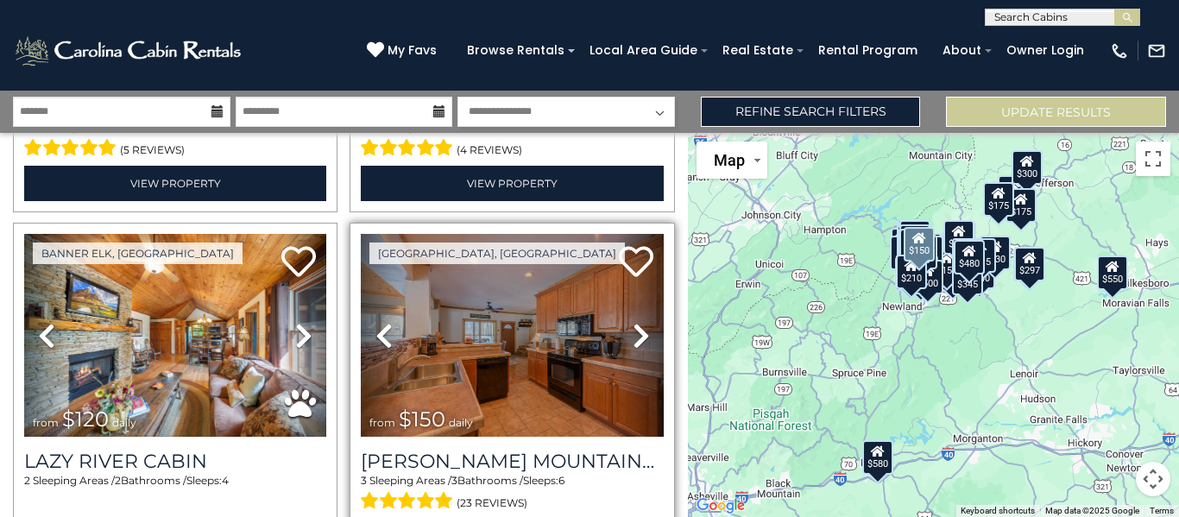
click at [632, 322] on icon at bounding box center [640, 336] width 17 height 28
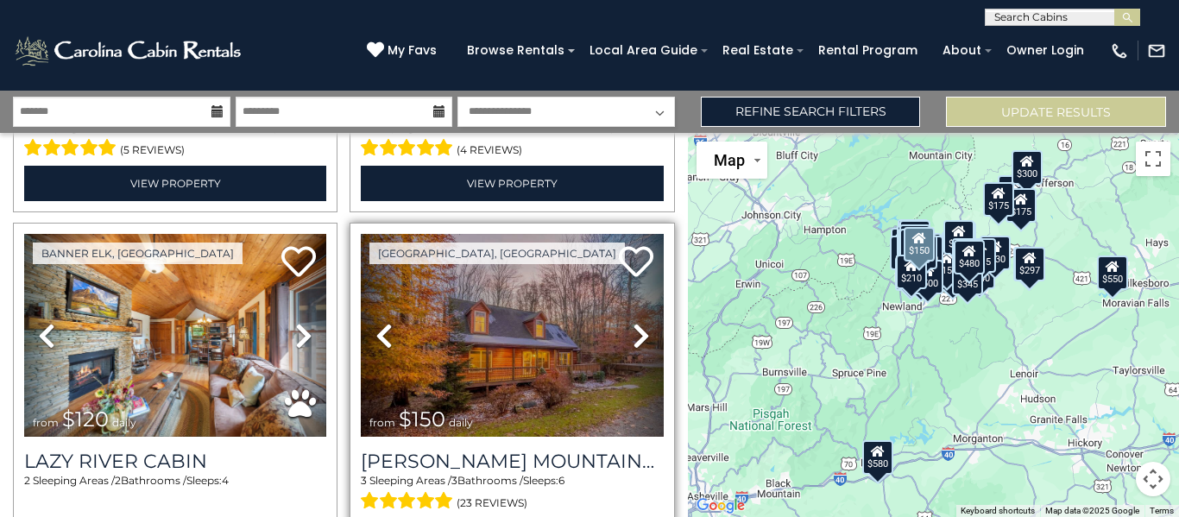
click at [632, 322] on icon at bounding box center [640, 336] width 17 height 28
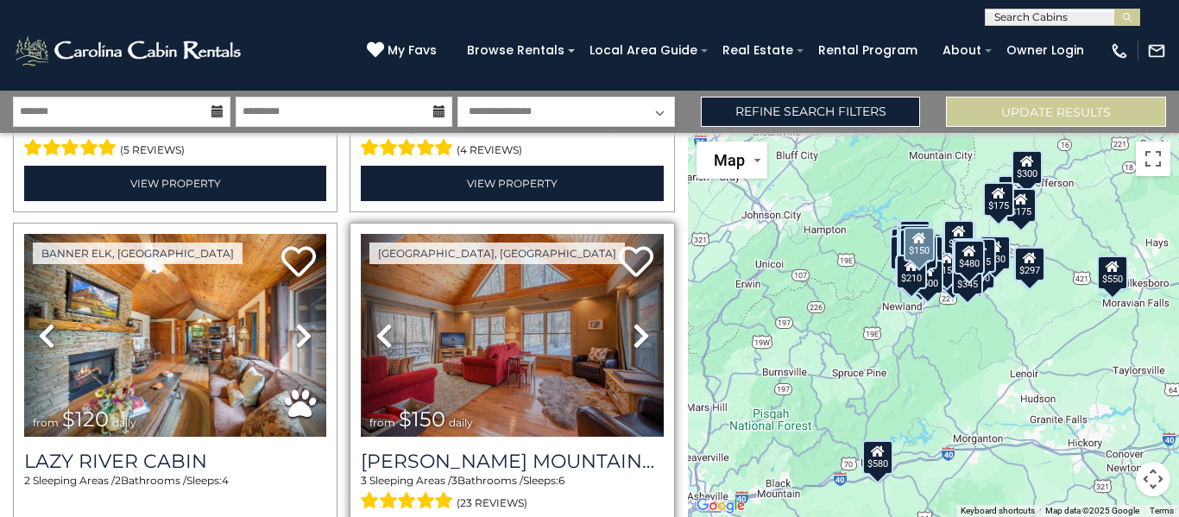
click at [632, 322] on icon at bounding box center [640, 336] width 17 height 28
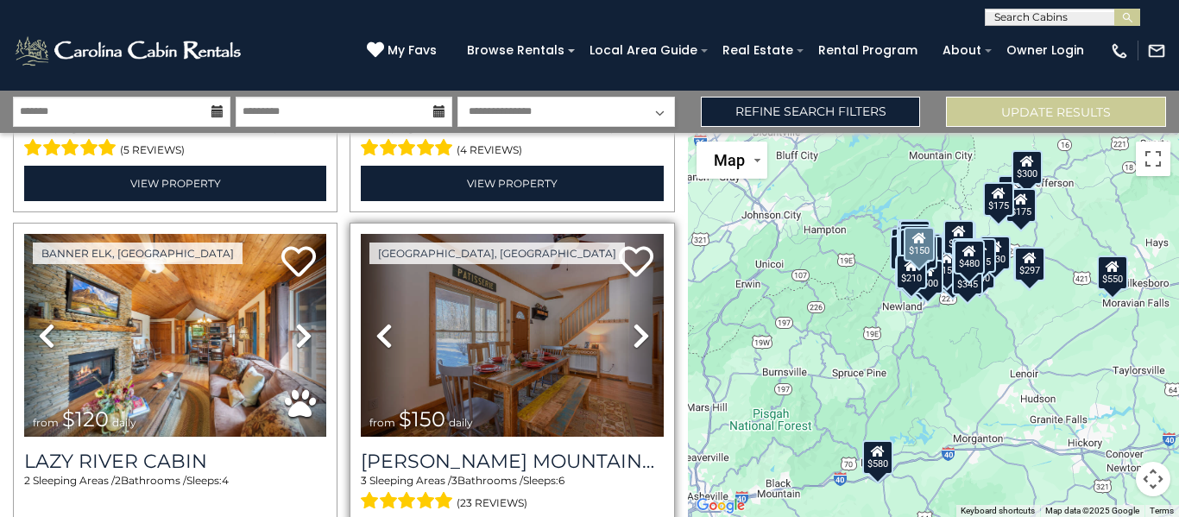
click at [632, 322] on icon at bounding box center [640, 336] width 17 height 28
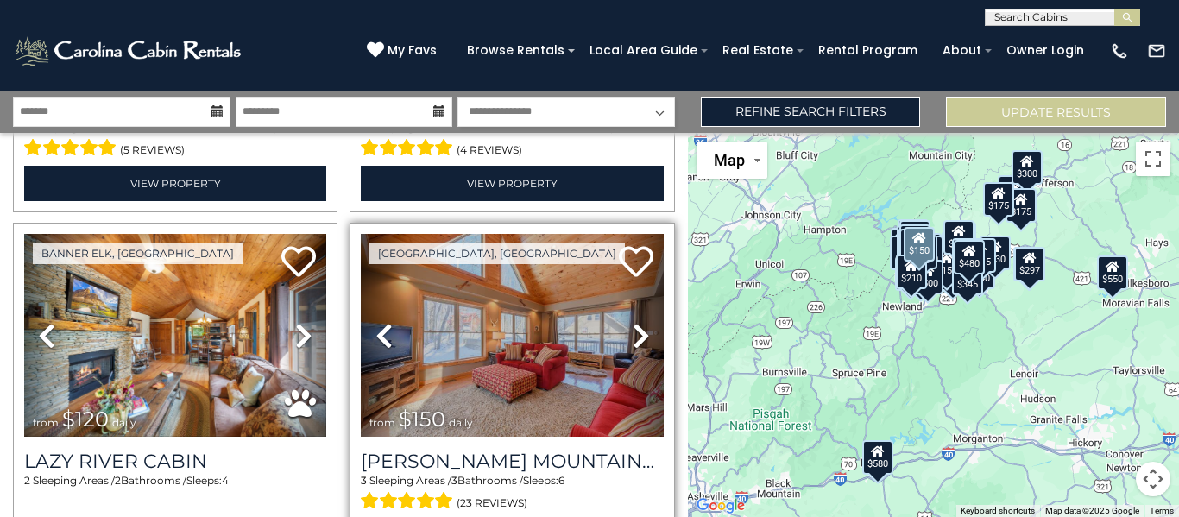
click at [632, 322] on icon at bounding box center [640, 336] width 17 height 28
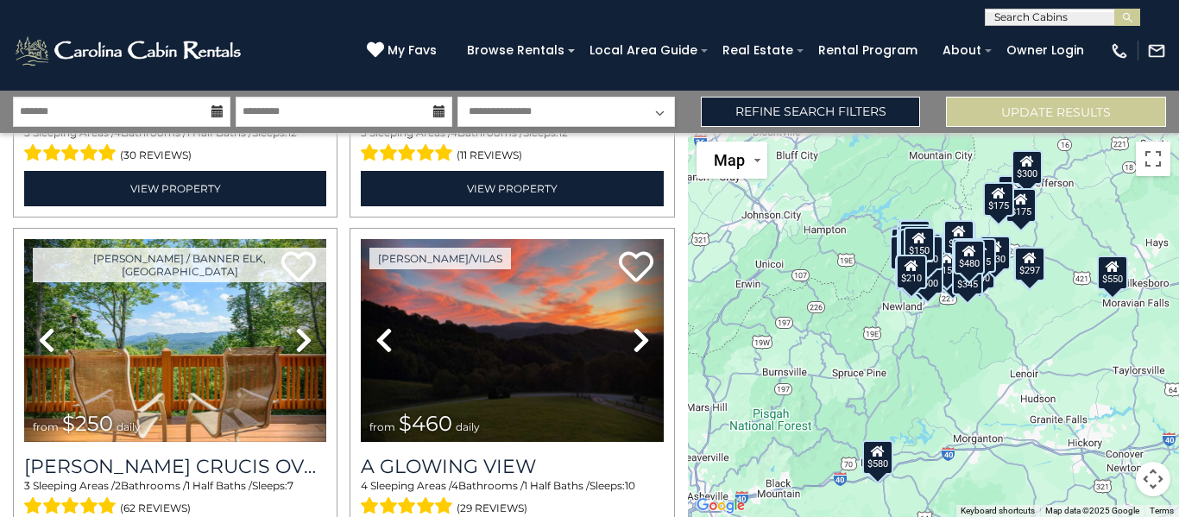
scroll to position [8055, 0]
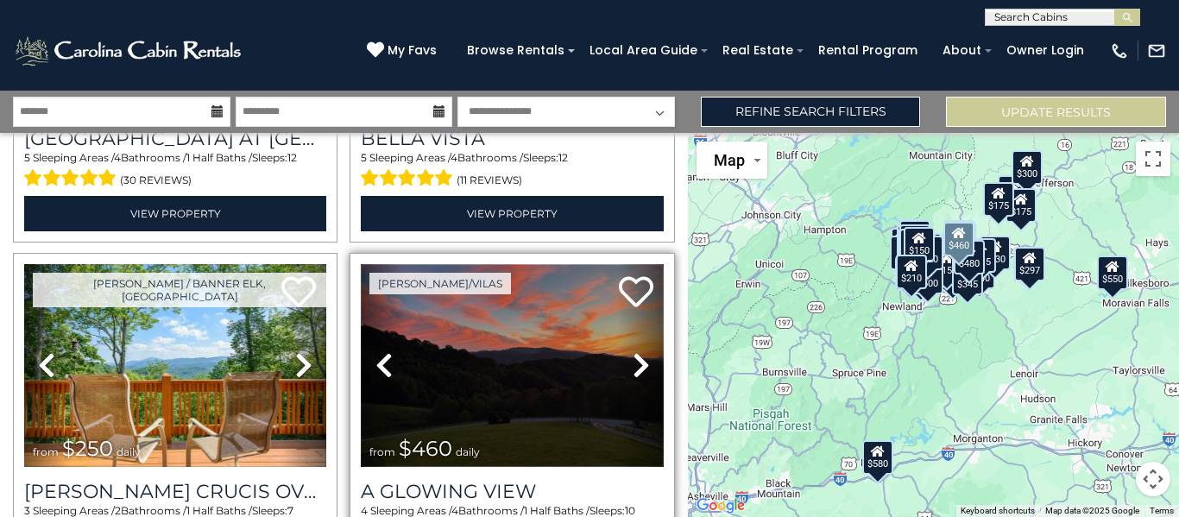
click at [498, 348] on img at bounding box center [512, 365] width 302 height 203
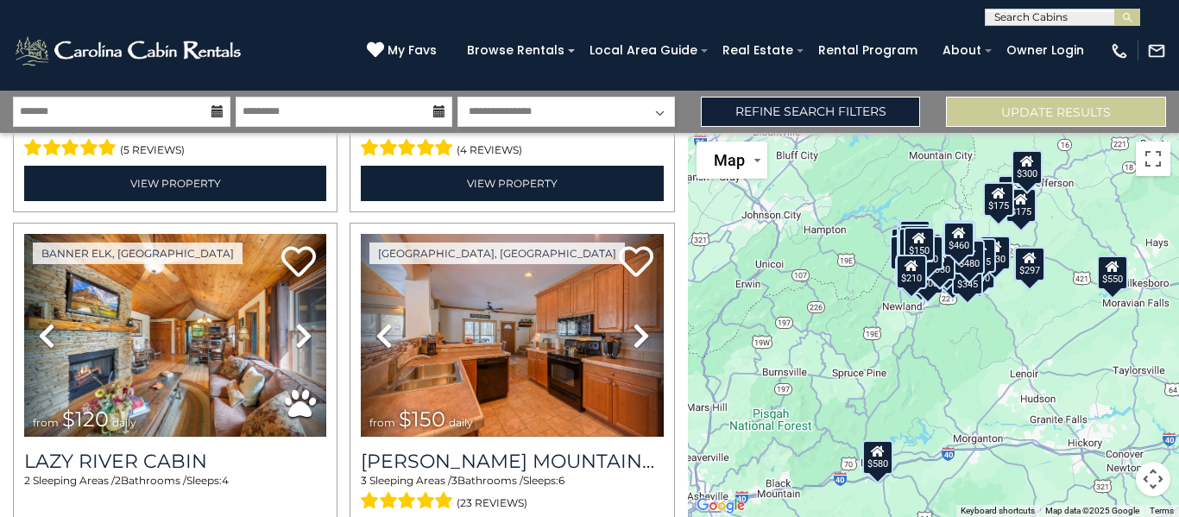
scroll to position [10270, 0]
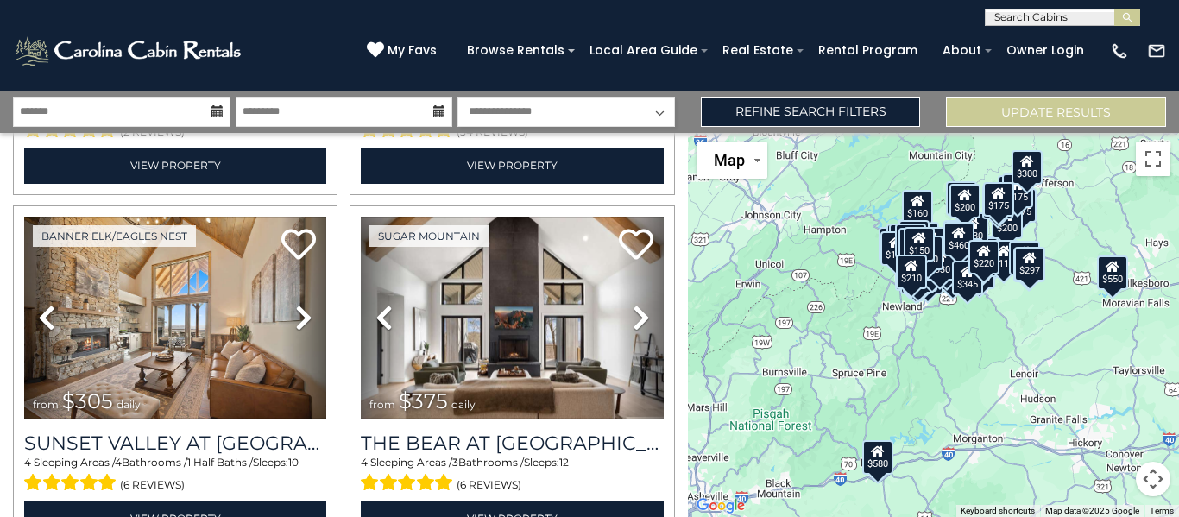
scroll to position [11557, 0]
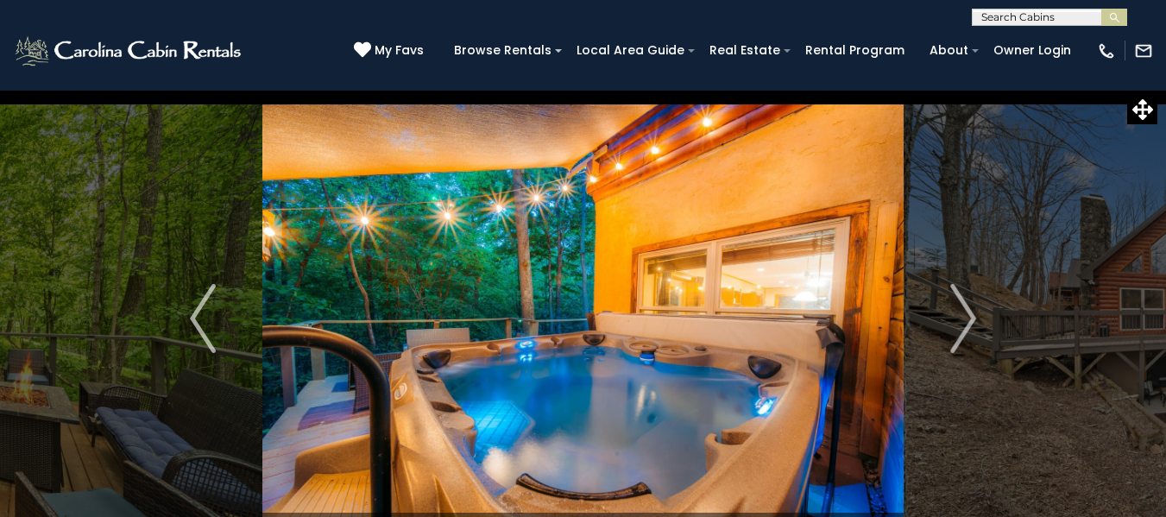
click at [984, 311] on button "Next" at bounding box center [962, 318] width 119 height 457
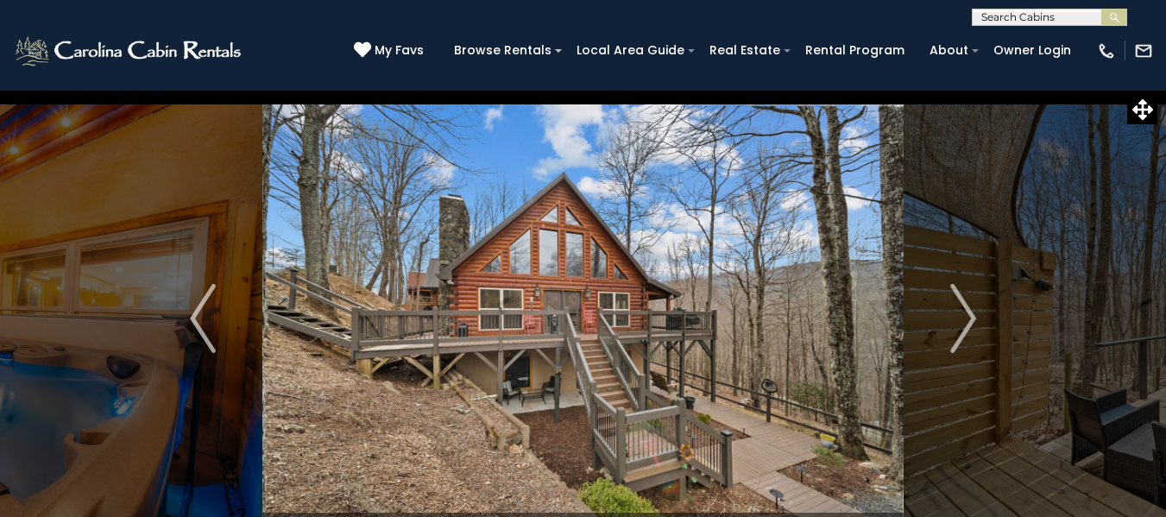
click at [984, 311] on button "Next" at bounding box center [962, 318] width 119 height 457
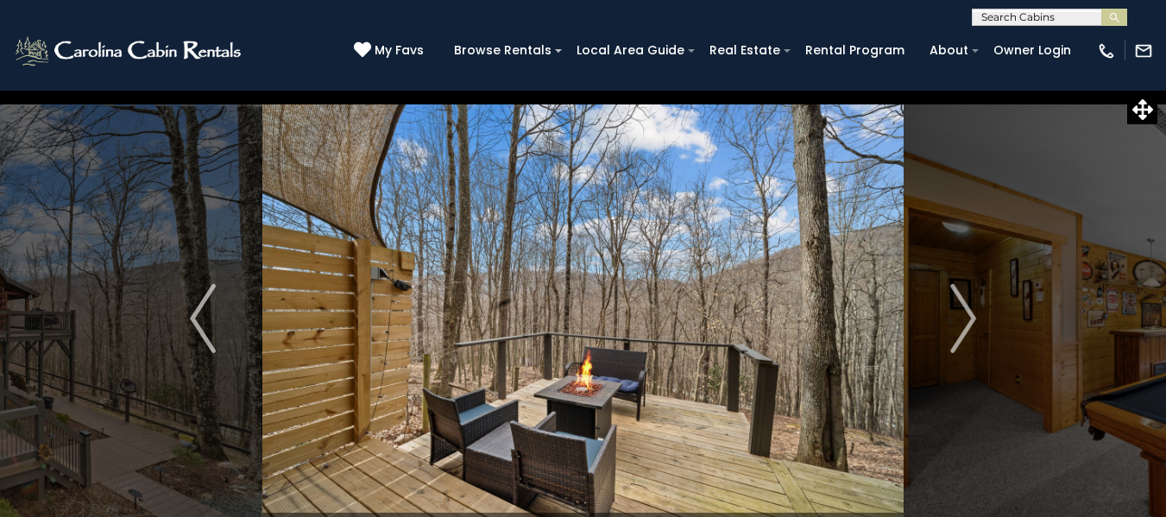
click at [984, 311] on button "Next" at bounding box center [962, 318] width 119 height 457
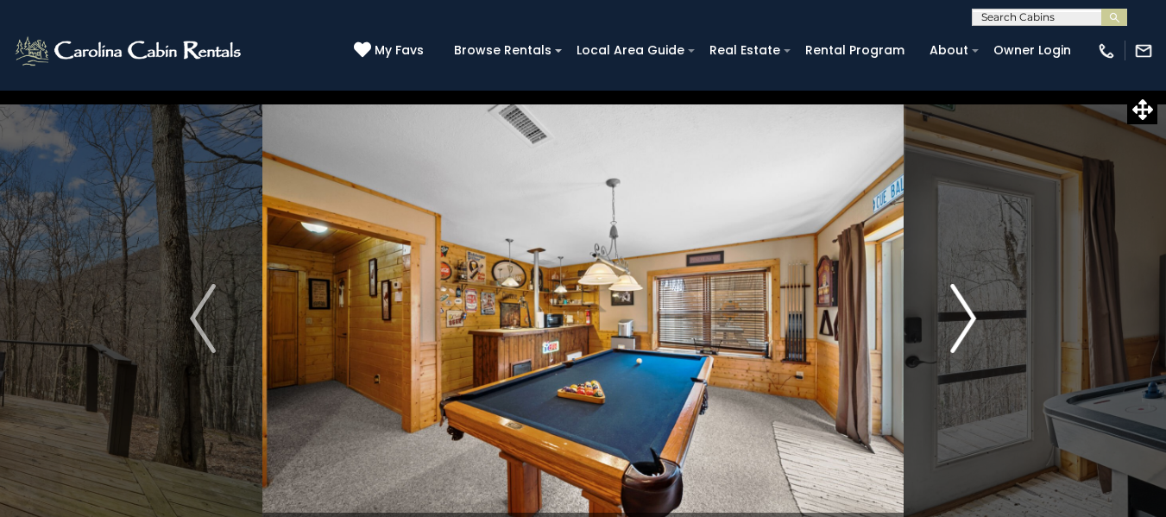
click at [953, 330] on img "Next" at bounding box center [963, 318] width 26 height 69
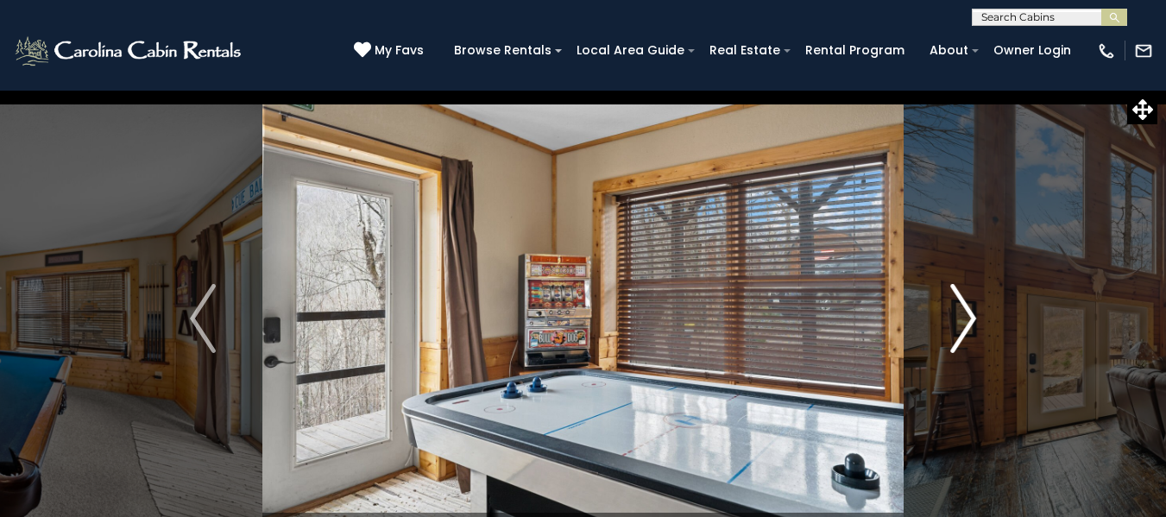
click at [953, 330] on img "Next" at bounding box center [963, 318] width 26 height 69
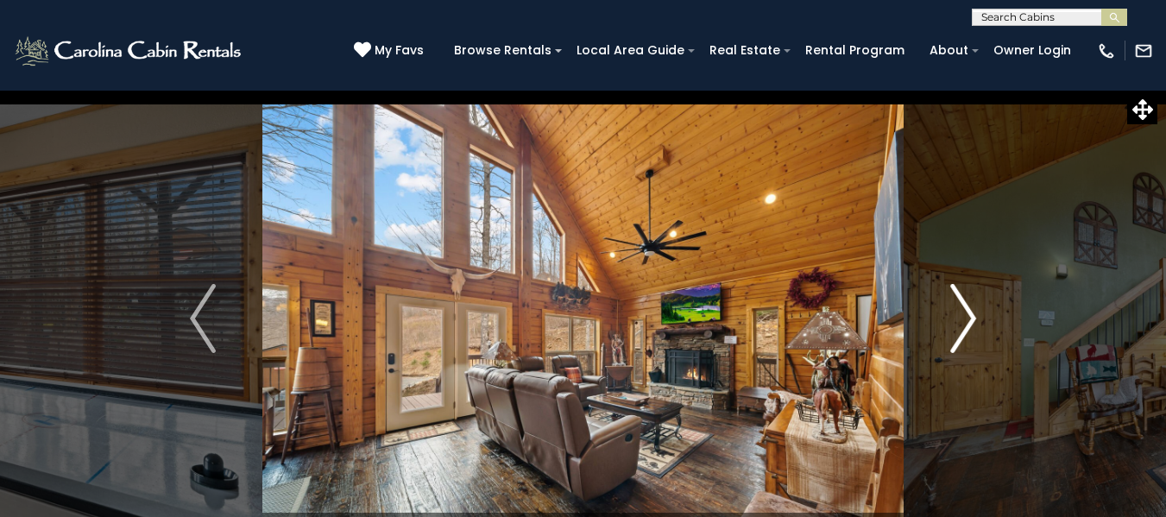
click at [954, 330] on img "Next" at bounding box center [963, 318] width 26 height 69
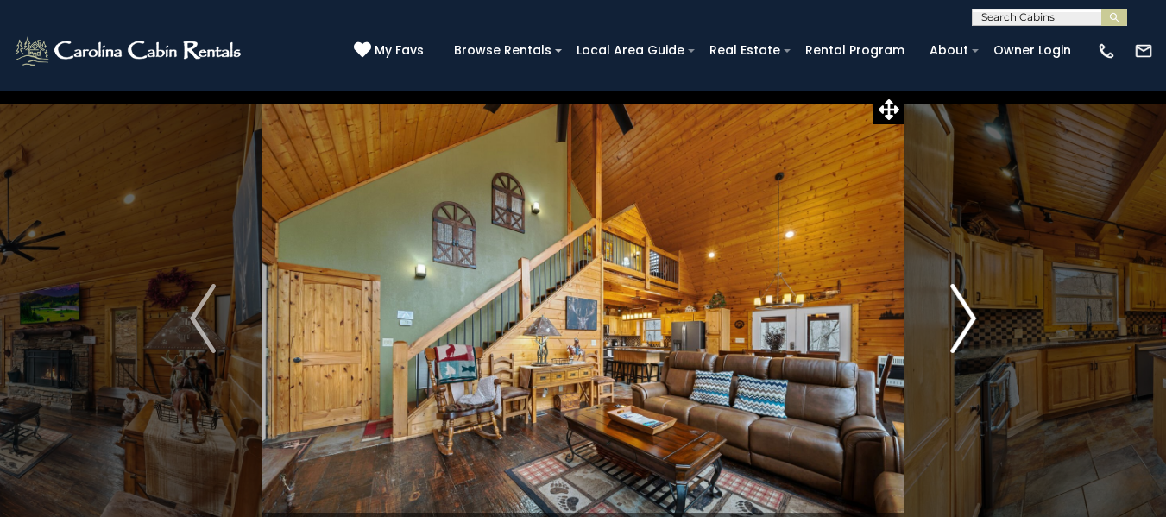
click at [954, 330] on img "Next" at bounding box center [963, 318] width 26 height 69
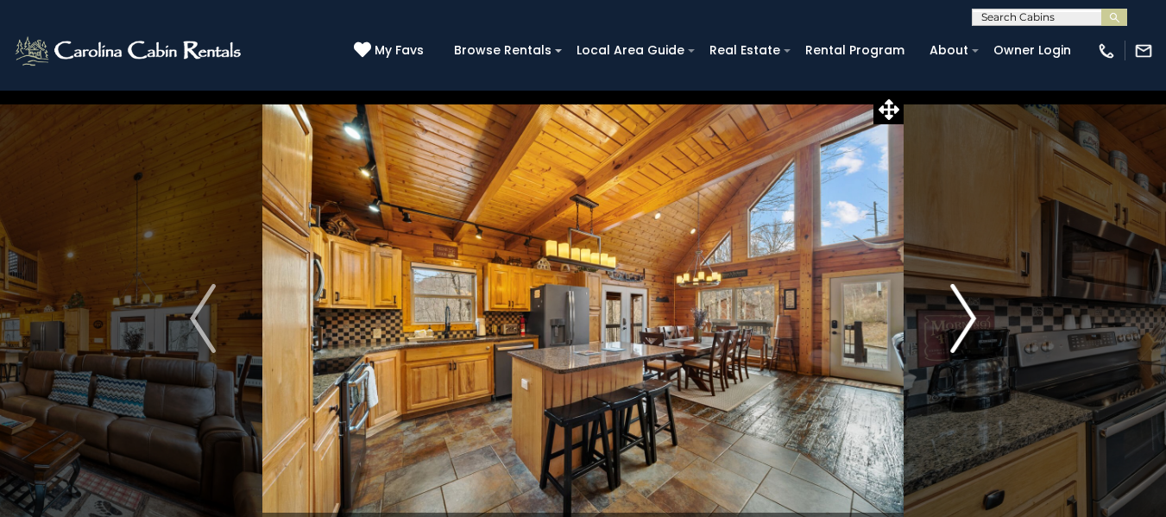
click at [954, 330] on img "Next" at bounding box center [963, 318] width 26 height 69
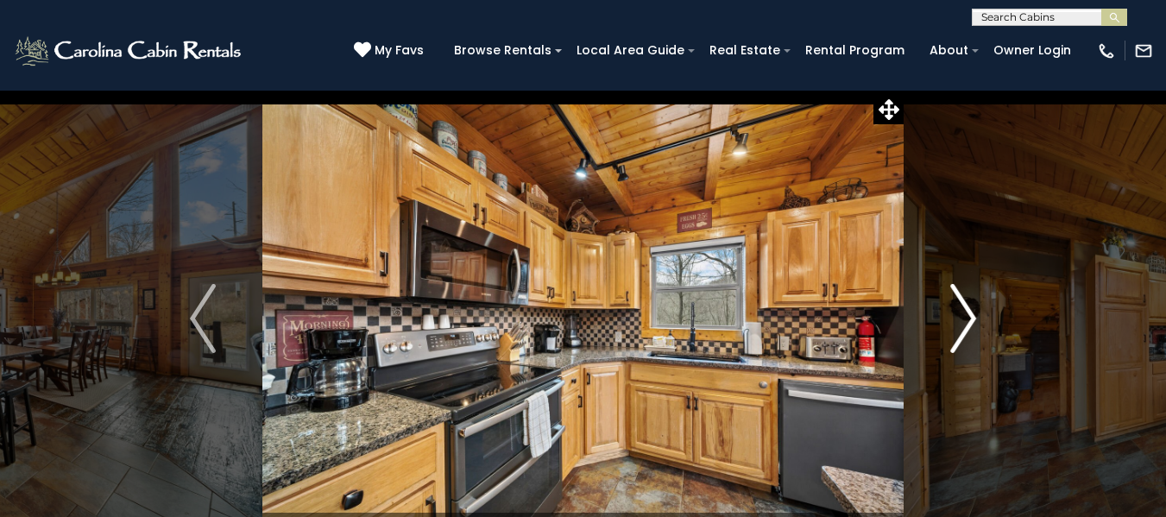
click at [954, 330] on img "Next" at bounding box center [963, 318] width 26 height 69
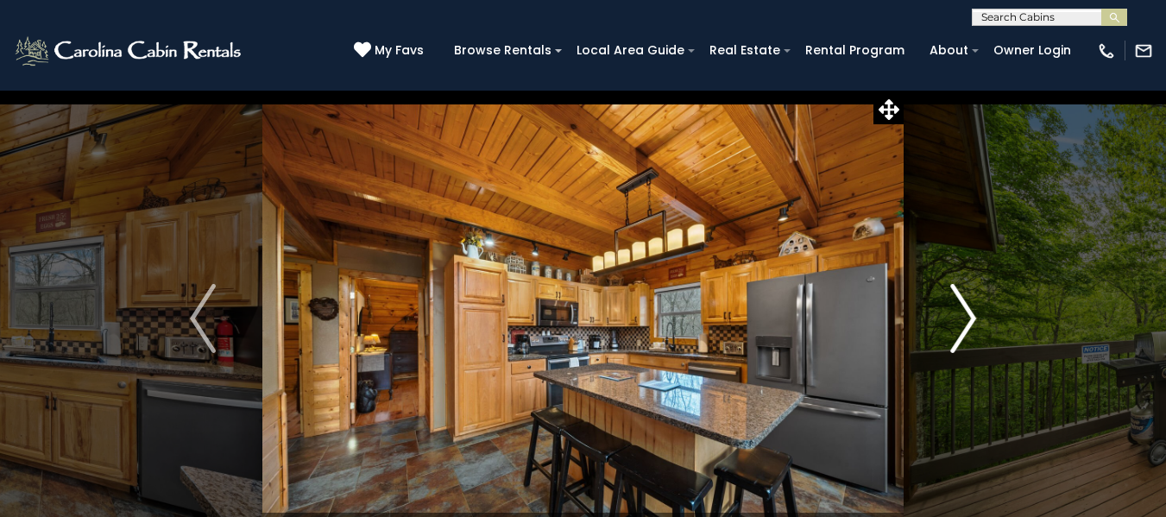
click at [954, 330] on img "Next" at bounding box center [963, 318] width 26 height 69
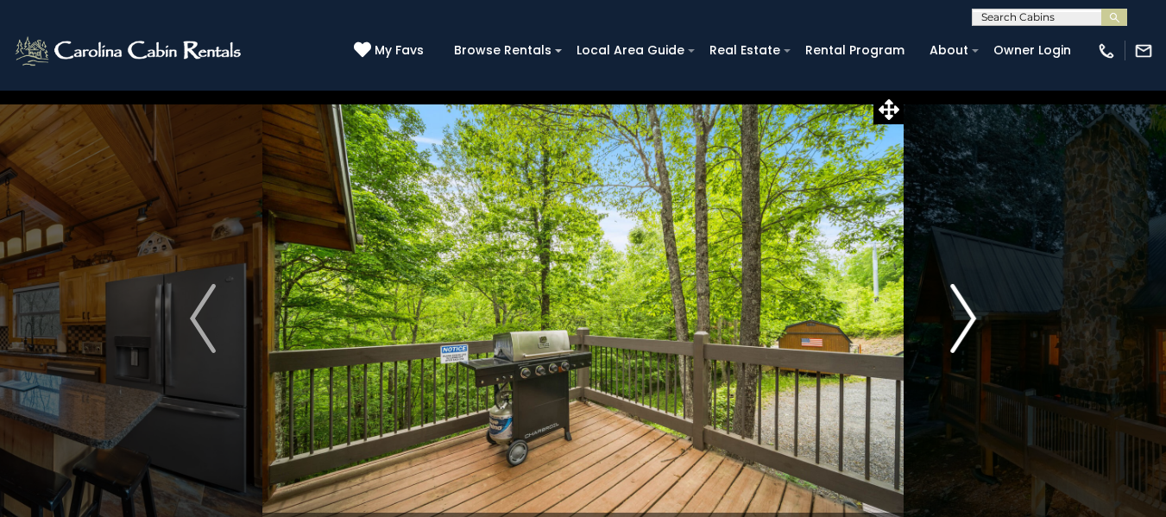
click at [954, 330] on img "Next" at bounding box center [963, 318] width 26 height 69
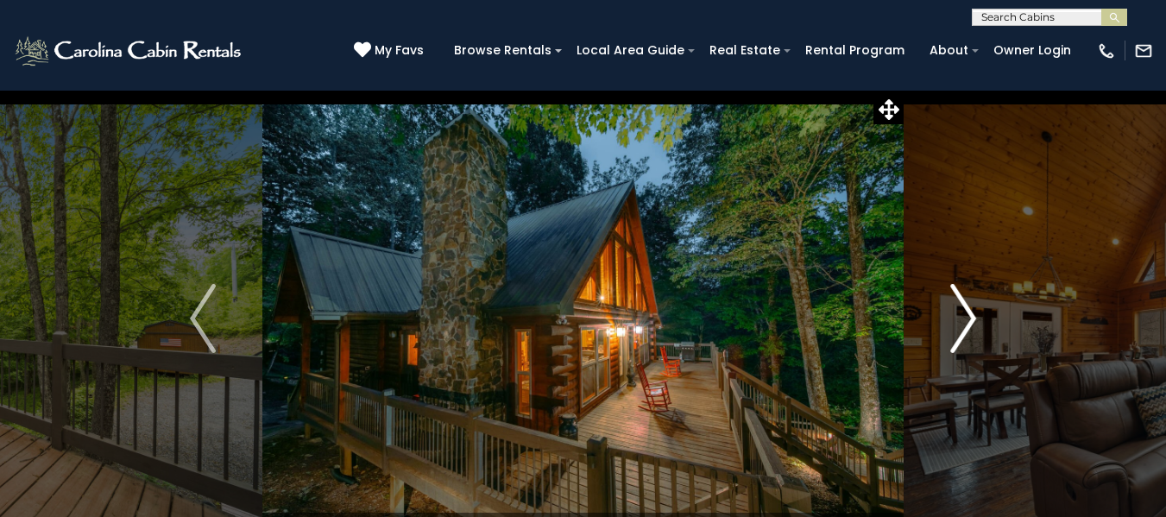
click at [954, 330] on img "Next" at bounding box center [963, 318] width 26 height 69
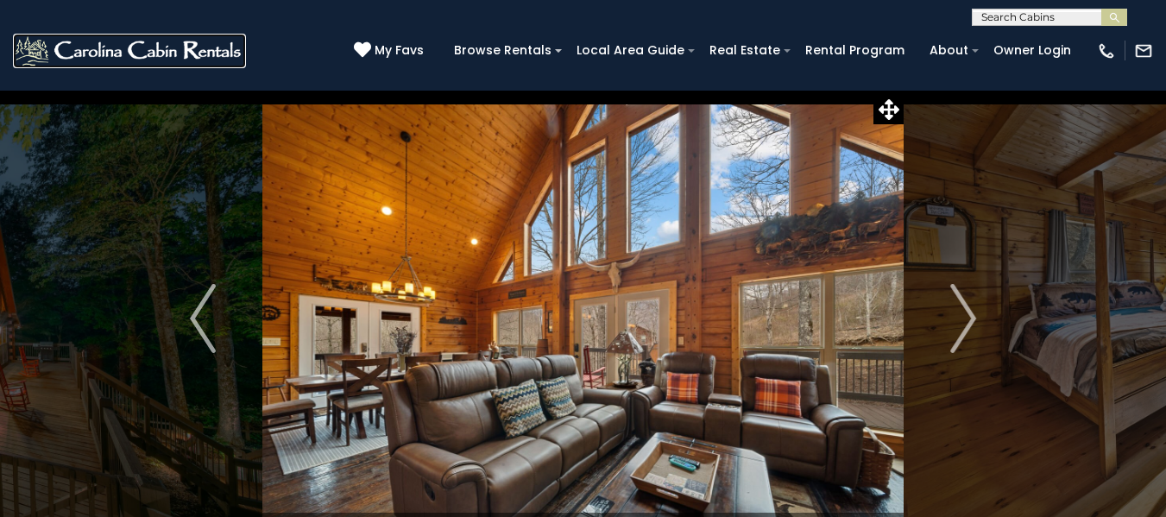
click at [124, 62] on img at bounding box center [129, 51] width 233 height 35
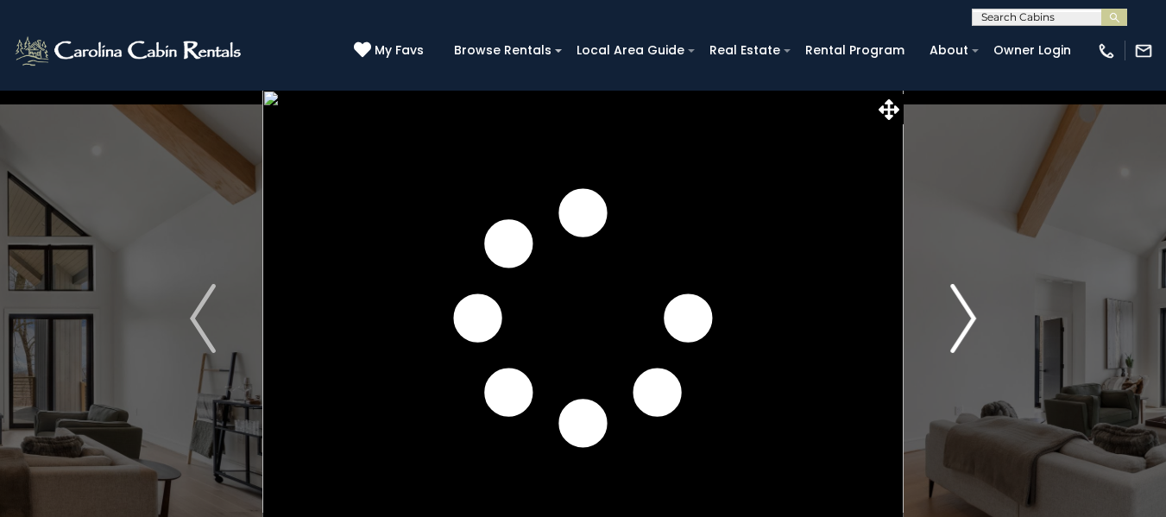
click at [977, 327] on button "Next" at bounding box center [962, 318] width 119 height 457
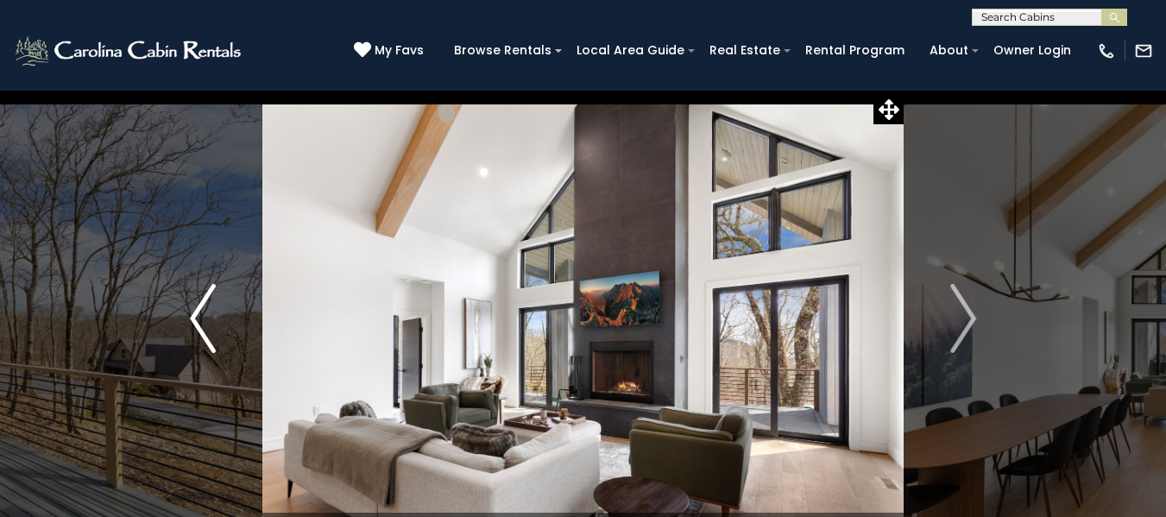
click at [200, 339] on img "Previous" at bounding box center [203, 318] width 26 height 69
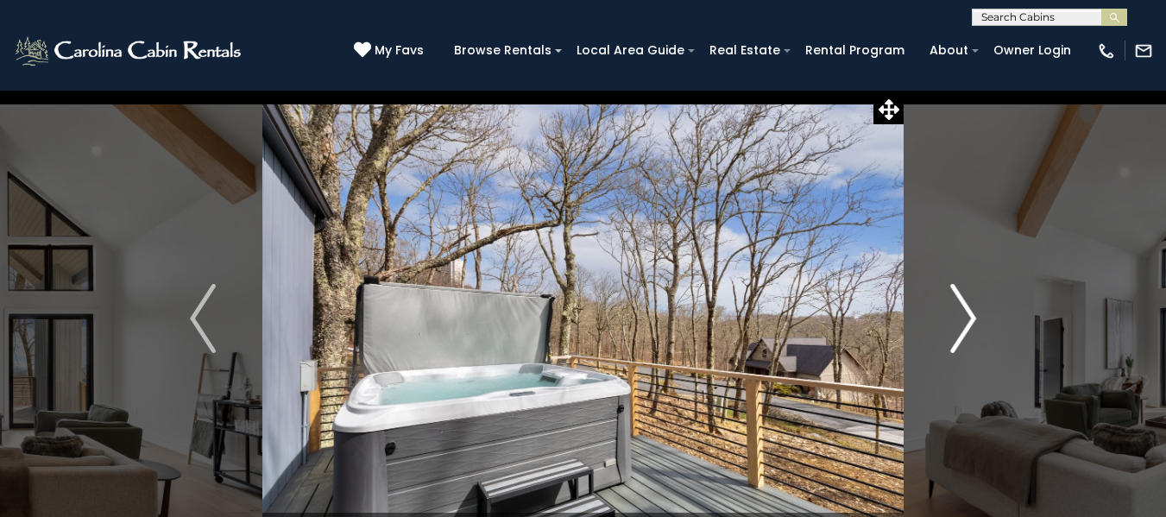
click at [975, 317] on img "Next" at bounding box center [963, 318] width 26 height 69
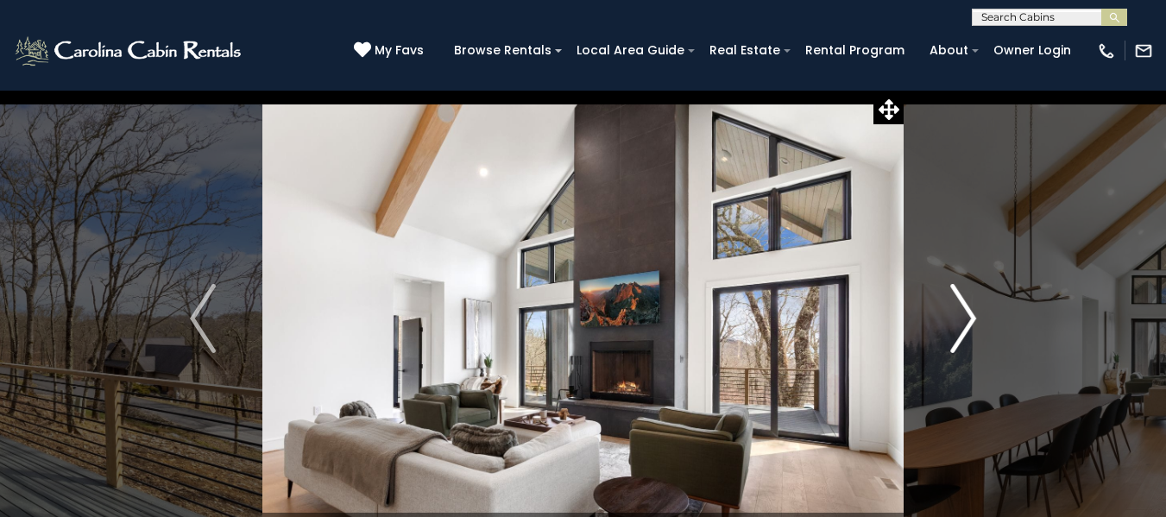
click at [977, 318] on button "Next" at bounding box center [962, 318] width 119 height 457
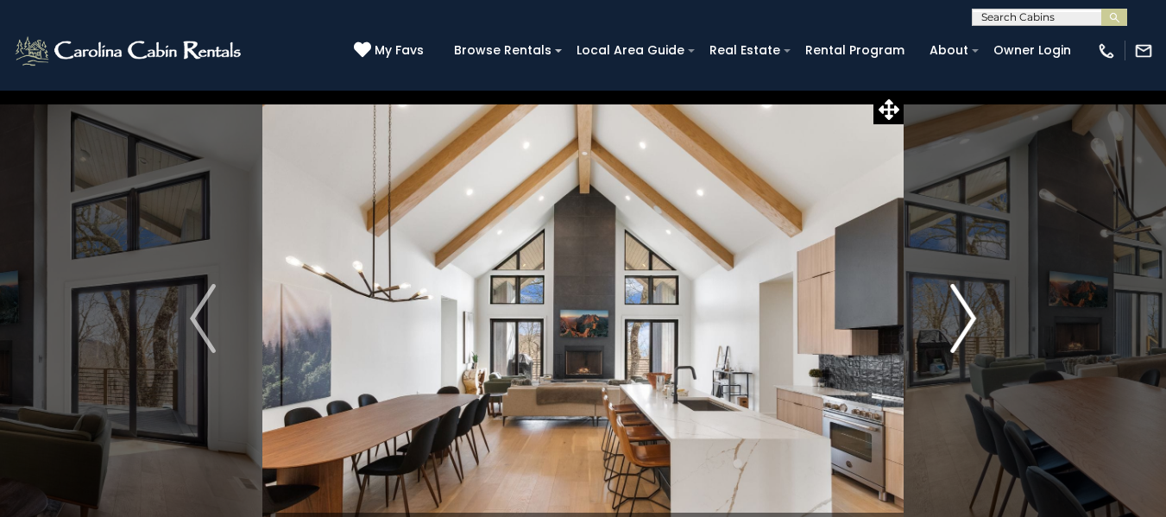
click at [978, 319] on button "Next" at bounding box center [962, 318] width 119 height 457
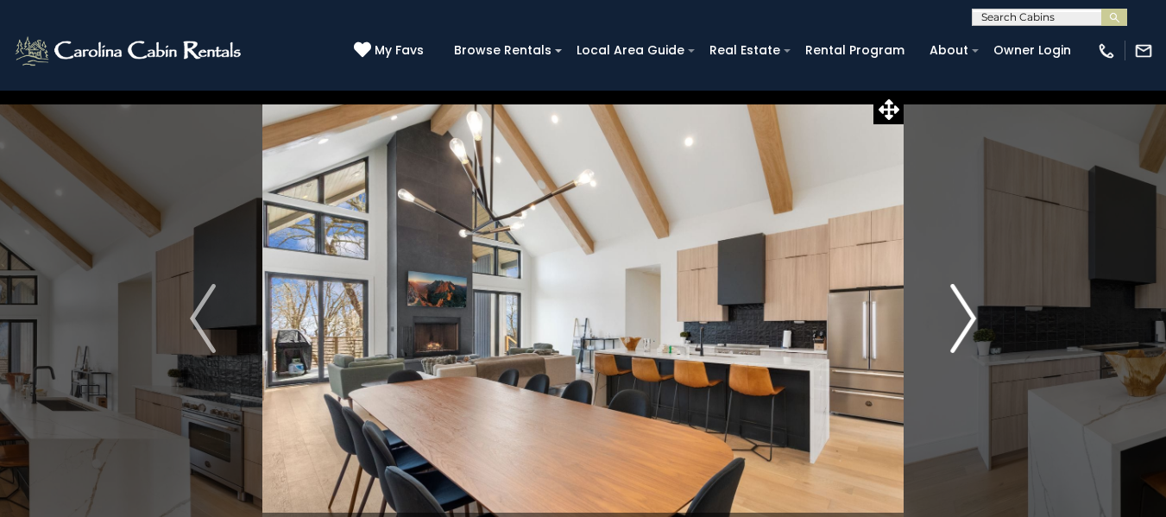
click at [978, 319] on button "Next" at bounding box center [962, 318] width 119 height 457
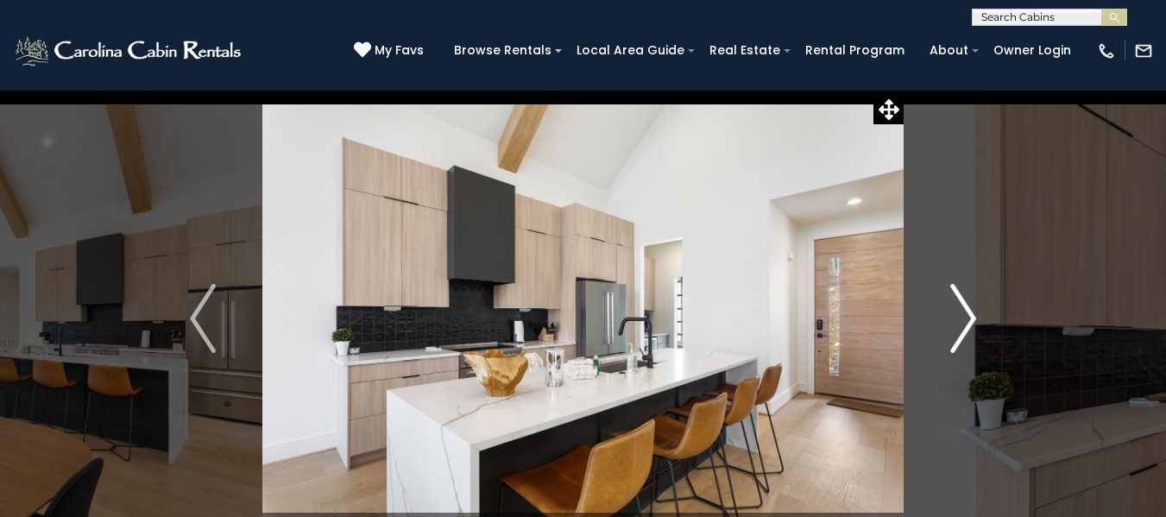
click at [978, 319] on button "Next" at bounding box center [962, 318] width 119 height 457
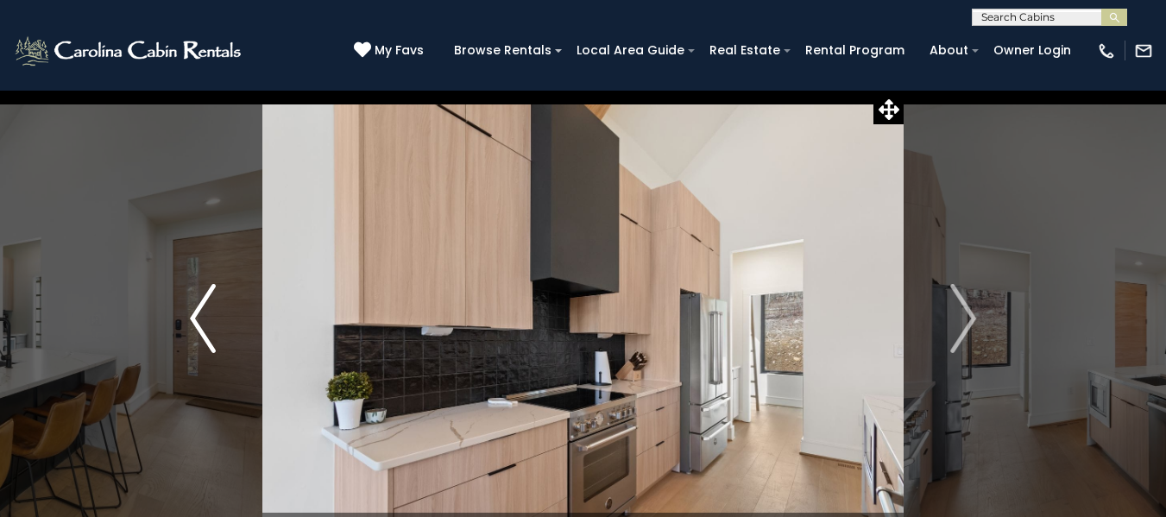
click at [209, 310] on img "Previous" at bounding box center [203, 318] width 26 height 69
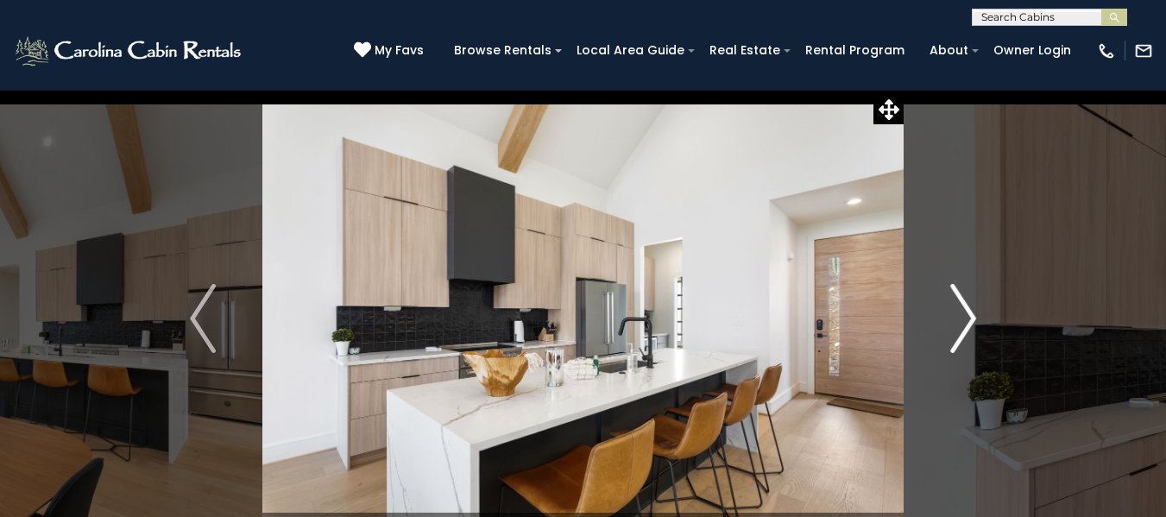
click at [965, 331] on img "Next" at bounding box center [963, 318] width 26 height 69
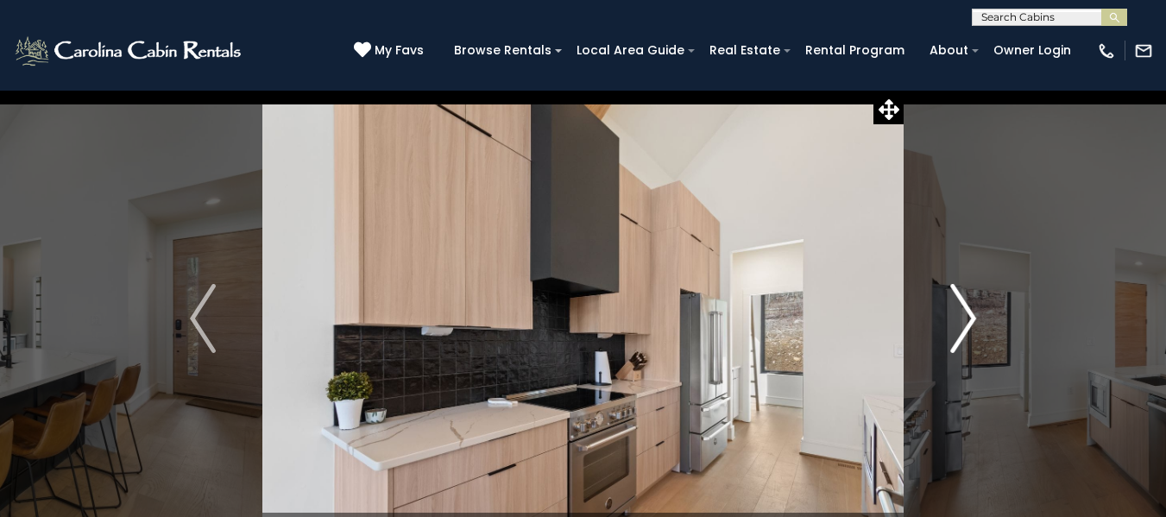
click at [965, 331] on img "Next" at bounding box center [963, 318] width 26 height 69
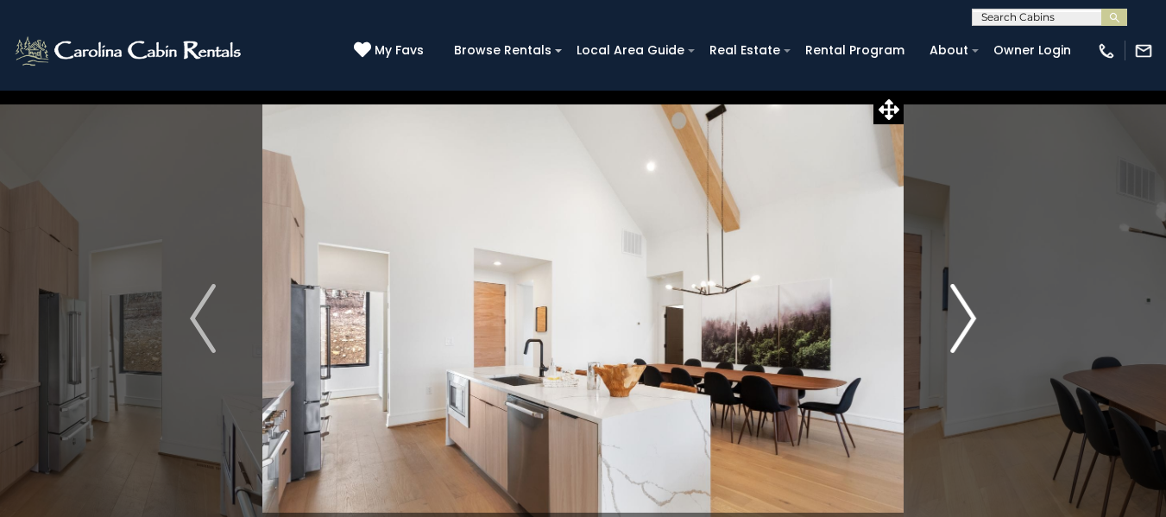
click at [965, 331] on img "Next" at bounding box center [963, 318] width 26 height 69
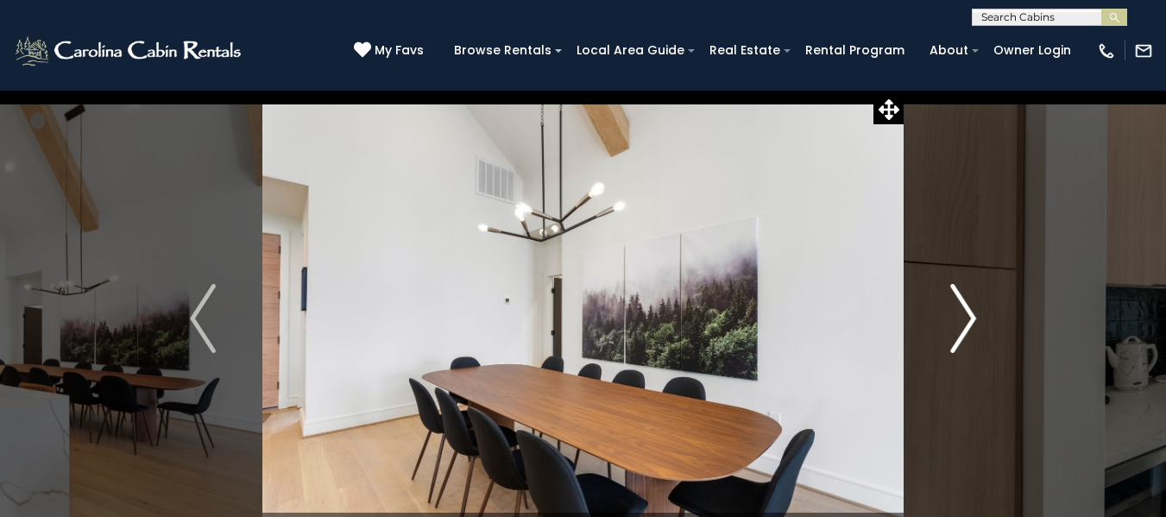
click at [965, 331] on img "Next" at bounding box center [963, 318] width 26 height 69
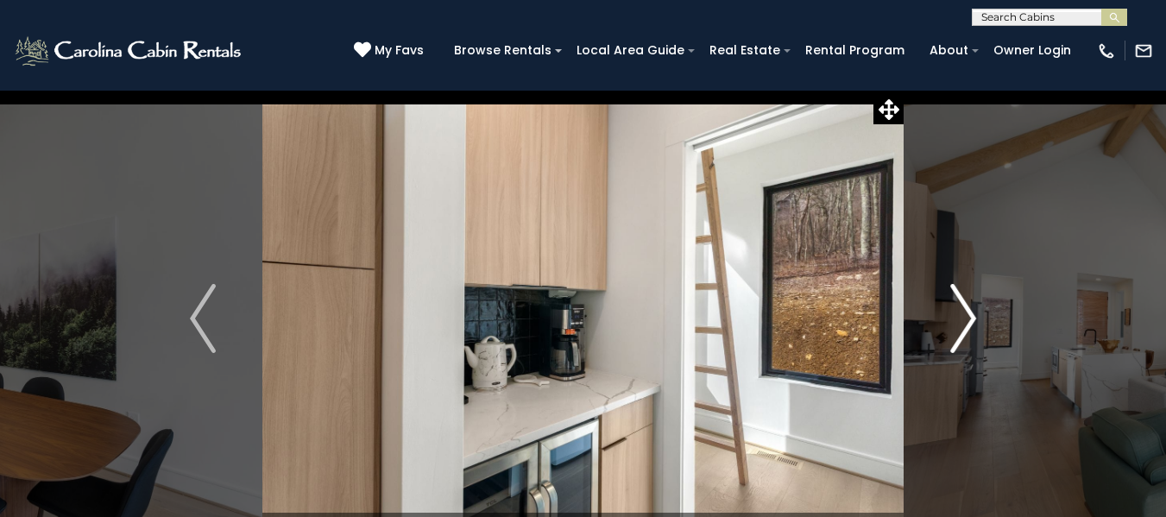
click at [965, 331] on img "Next" at bounding box center [963, 318] width 26 height 69
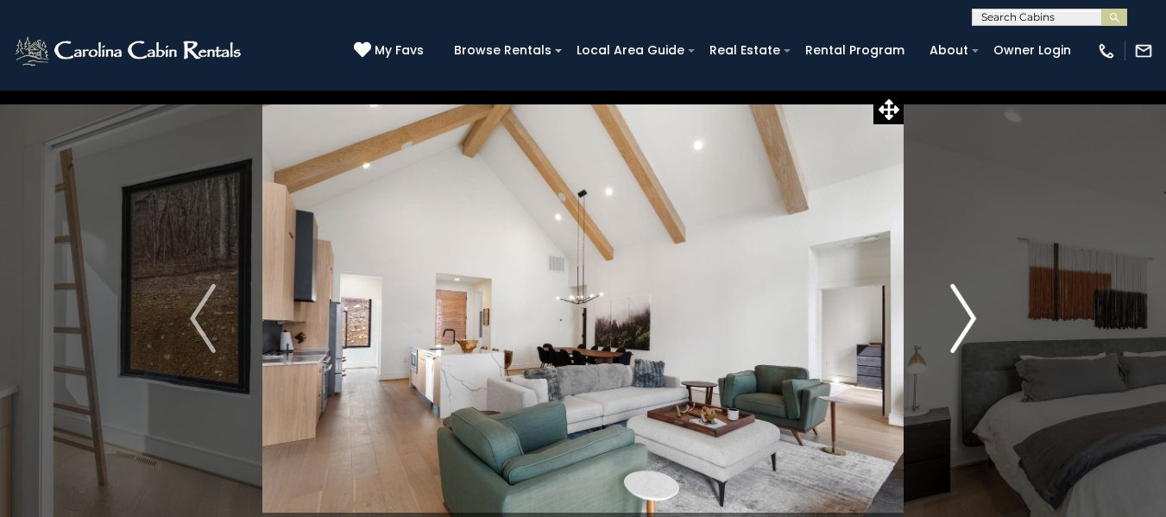
click at [965, 331] on img "Next" at bounding box center [963, 318] width 26 height 69
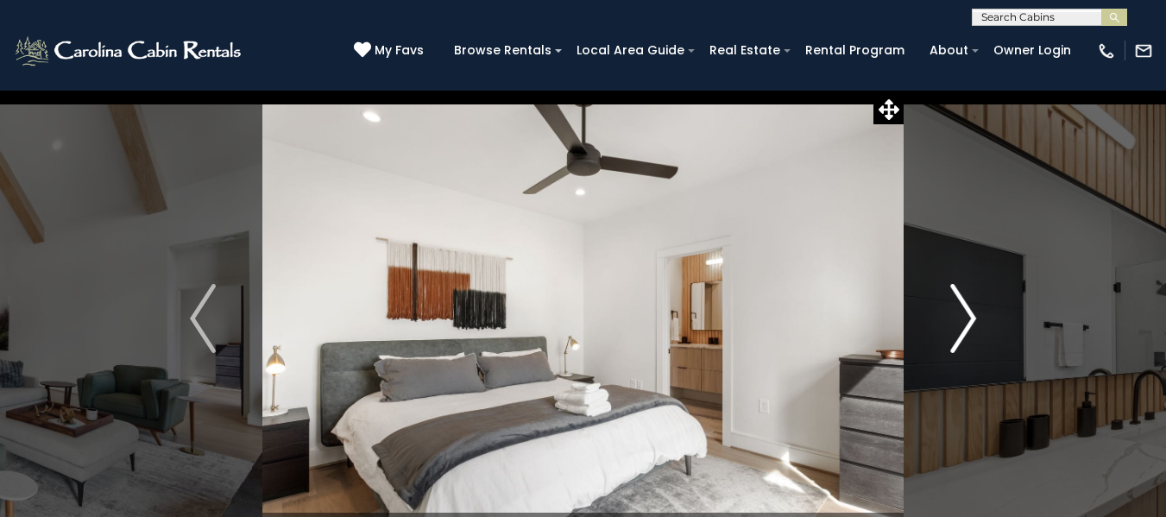
click at [965, 331] on img "Next" at bounding box center [963, 318] width 26 height 69
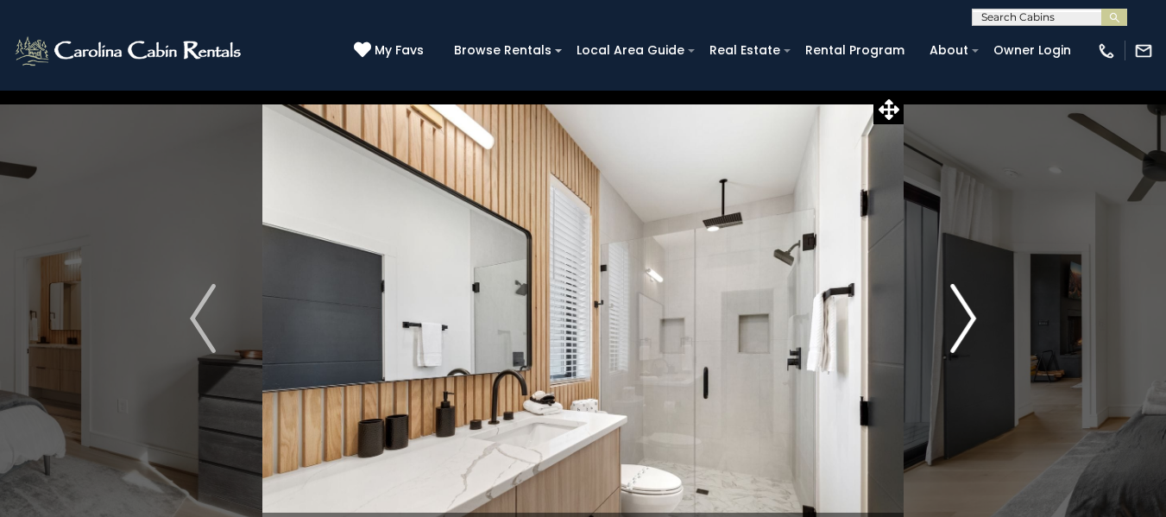
click at [965, 331] on img "Next" at bounding box center [963, 318] width 26 height 69
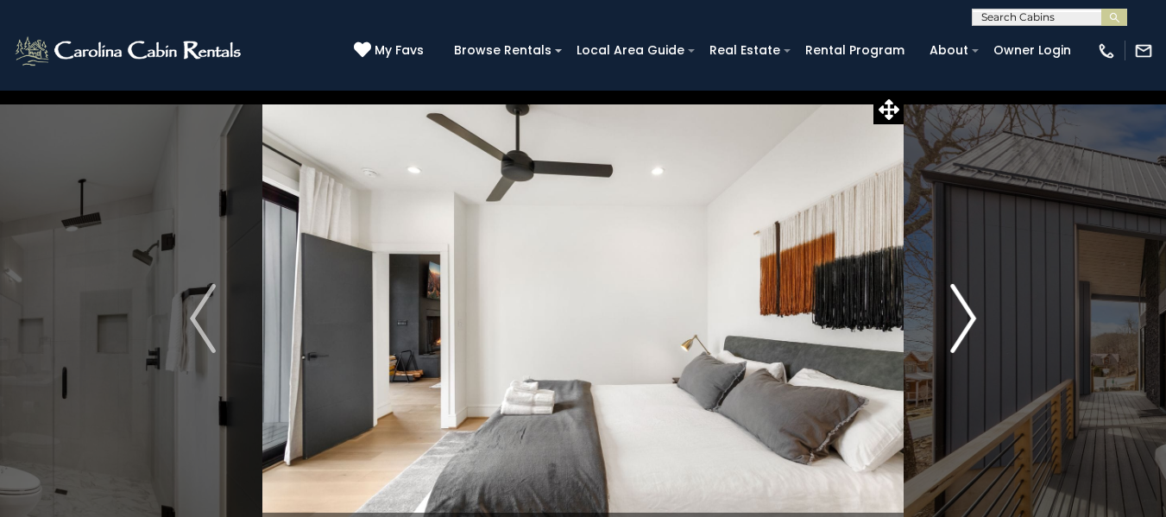
click at [965, 331] on img "Next" at bounding box center [963, 318] width 26 height 69
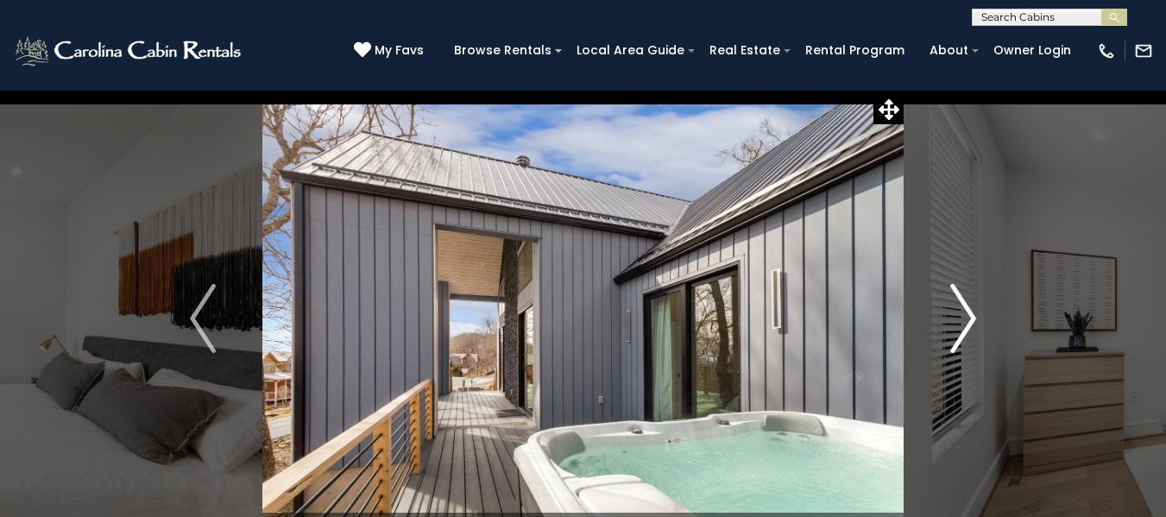
click at [965, 331] on img "Next" at bounding box center [963, 318] width 26 height 69
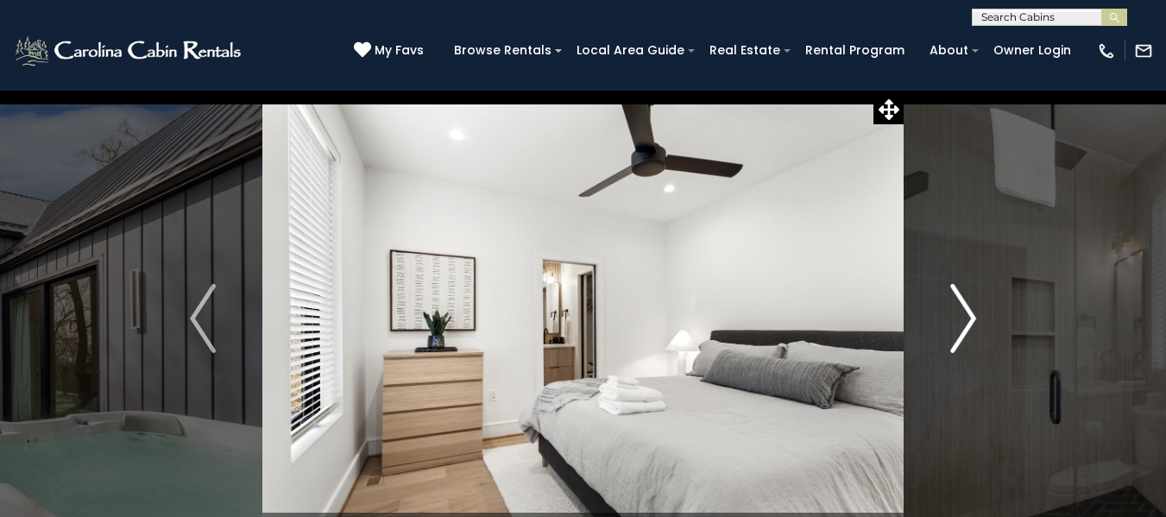
click at [965, 331] on img "Next" at bounding box center [963, 318] width 26 height 69
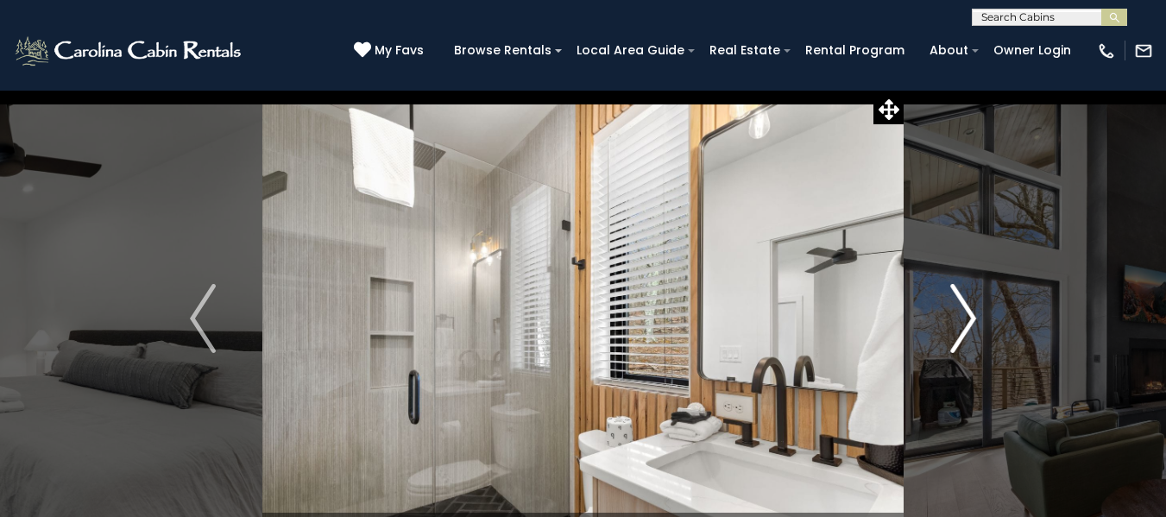
click at [965, 331] on img "Next" at bounding box center [963, 318] width 26 height 69
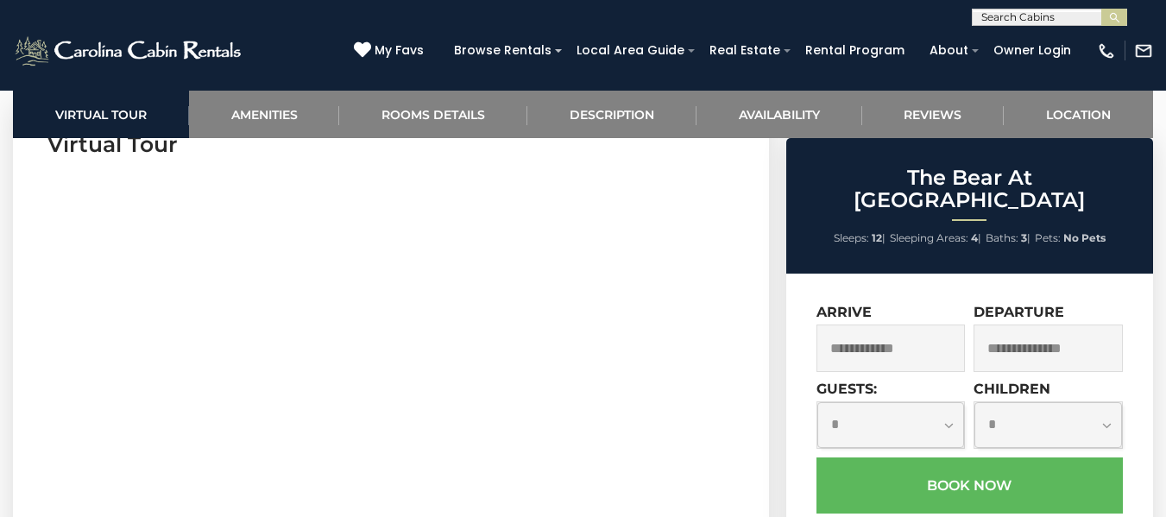
scroll to position [682, 0]
